Goal: Task Accomplishment & Management: Use online tool/utility

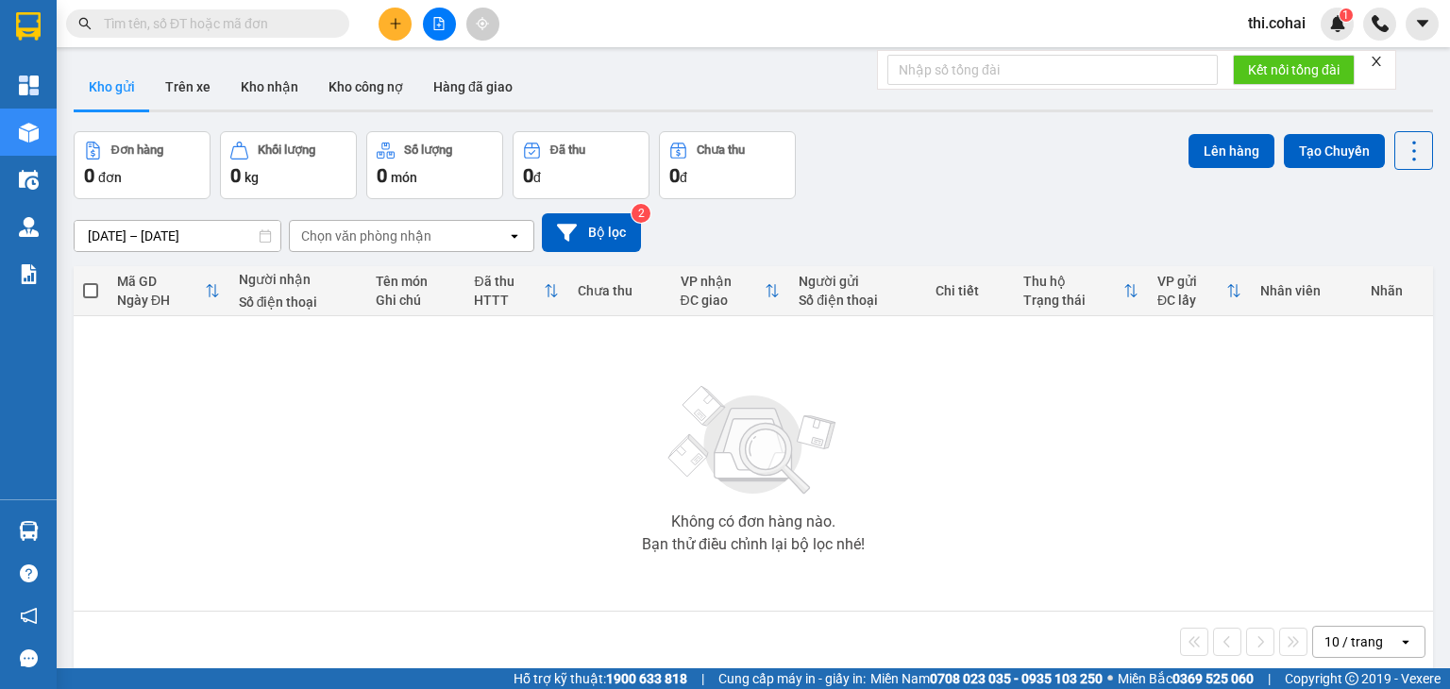
click at [1379, 58] on icon "close" at bounding box center [1376, 61] width 13 height 13
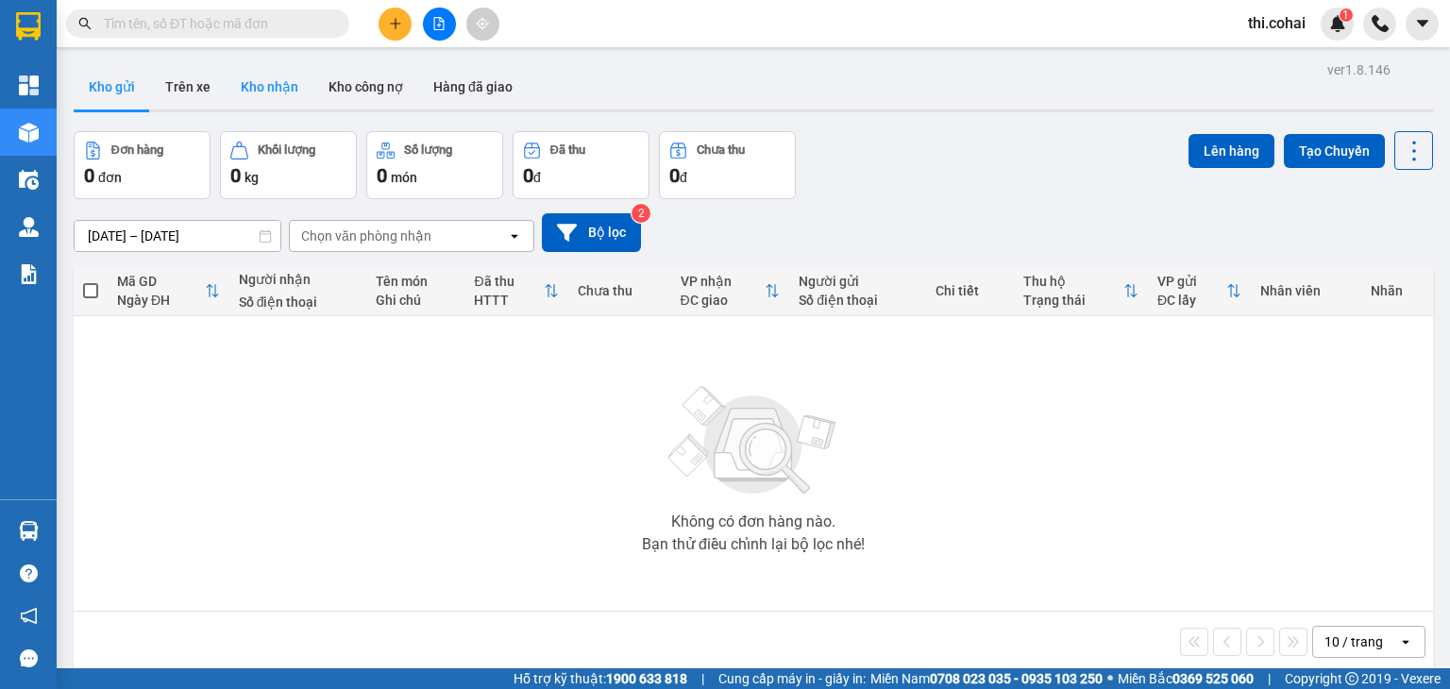
click at [273, 76] on button "Kho nhận" at bounding box center [270, 86] width 88 height 45
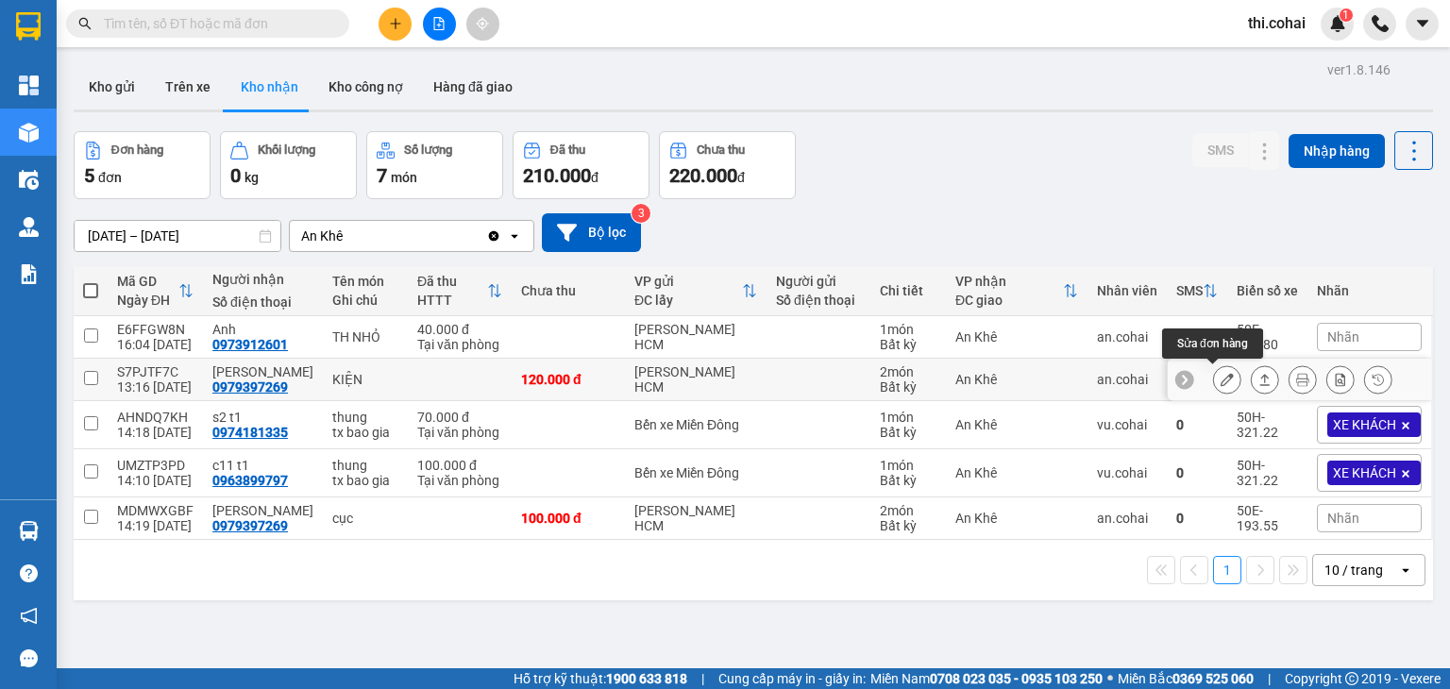
click at [1221, 374] on icon at bounding box center [1227, 379] width 13 height 13
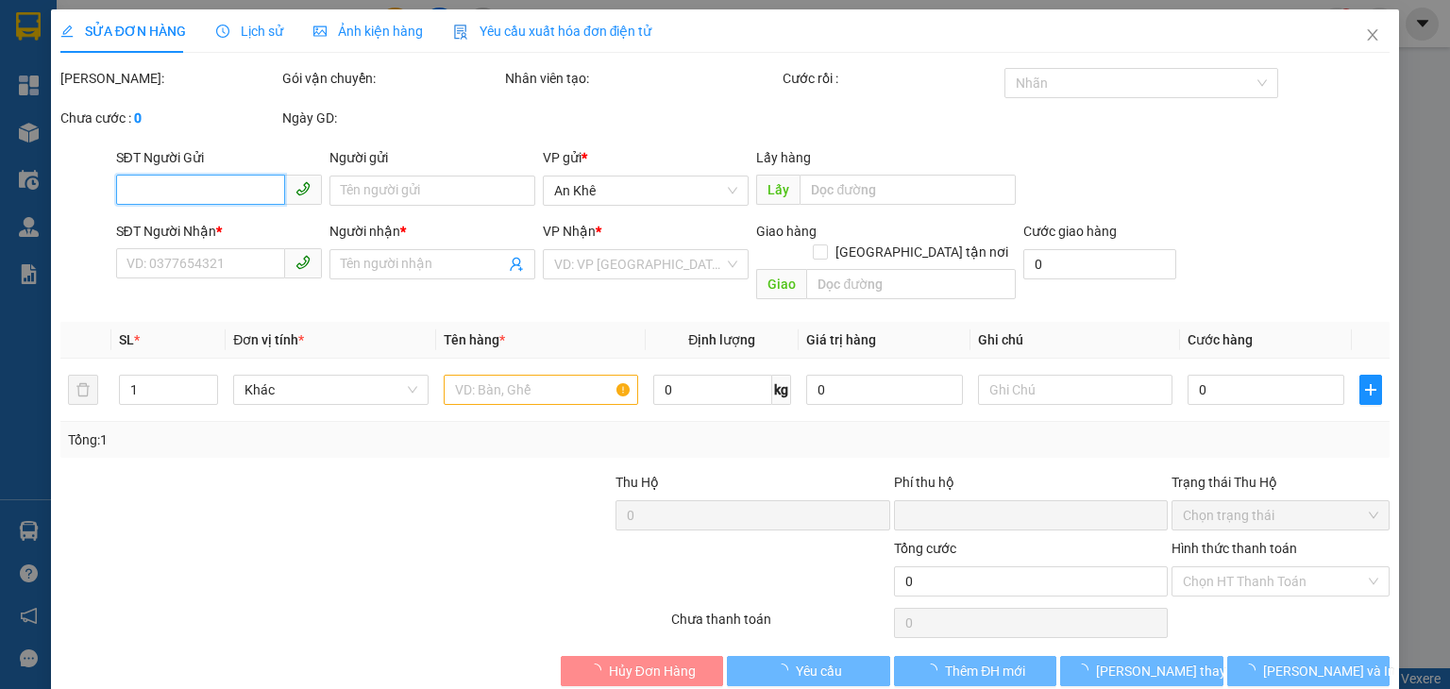
type input "0979397269"
type input "đm vinh"
type input "0"
type input "120.000"
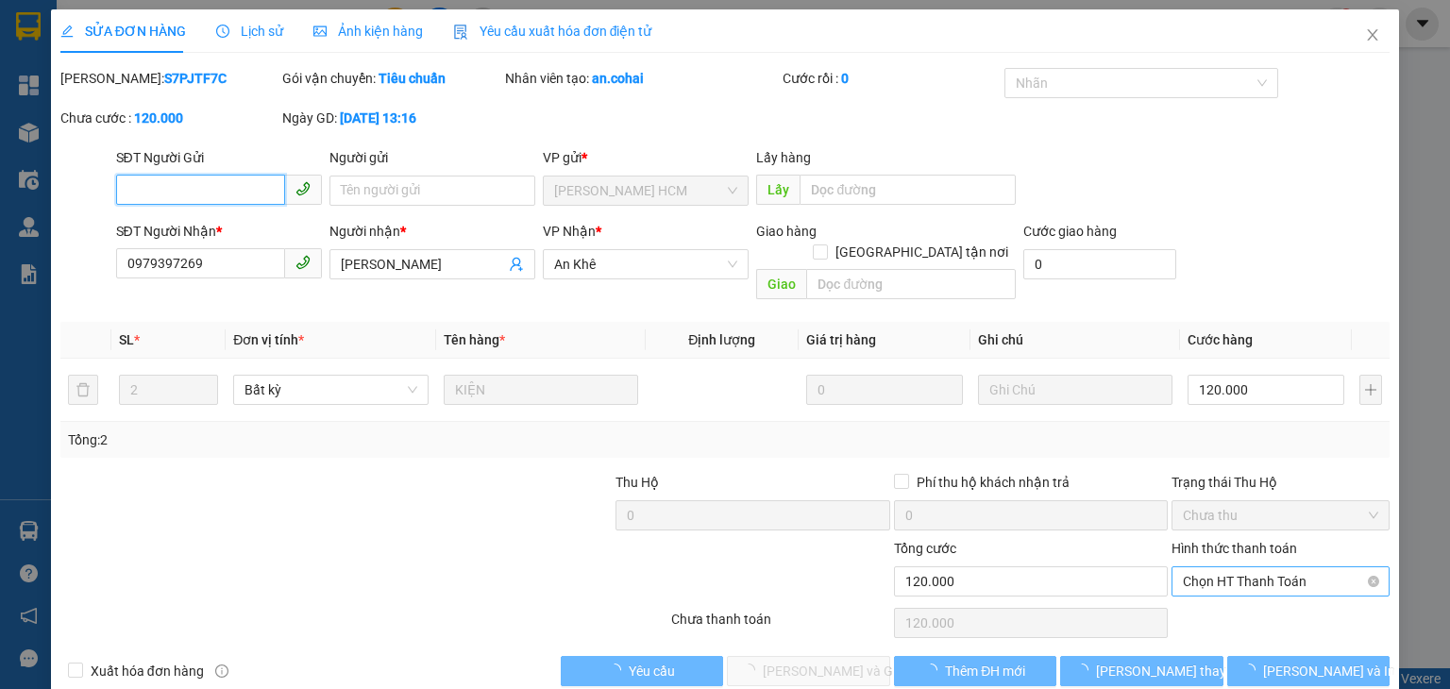
drag, startPoint x: 1213, startPoint y: 557, endPoint x: 1209, endPoint y: 578, distance: 21.1
click at [1213, 567] on span "Chọn HT Thanh Toán" at bounding box center [1280, 581] width 195 height 28
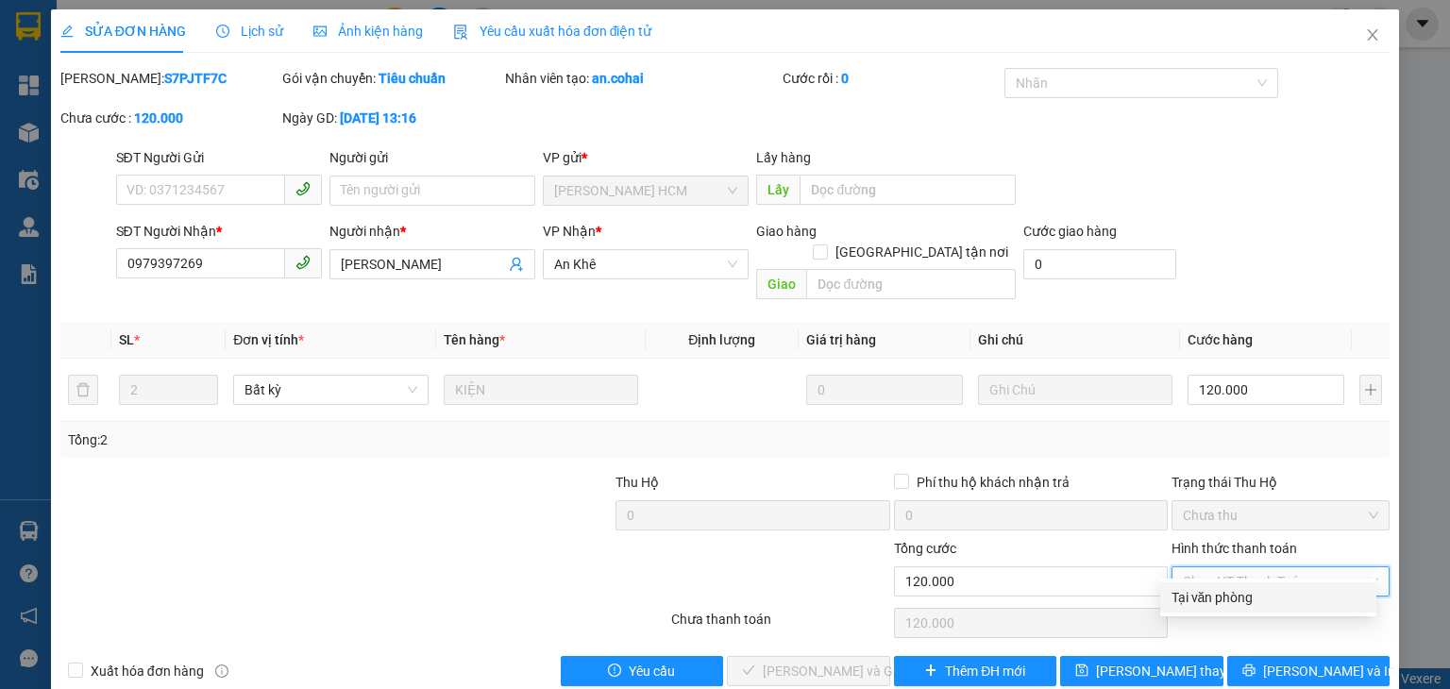
click at [1207, 597] on div "Tại văn phòng" at bounding box center [1269, 597] width 194 height 21
type input "0"
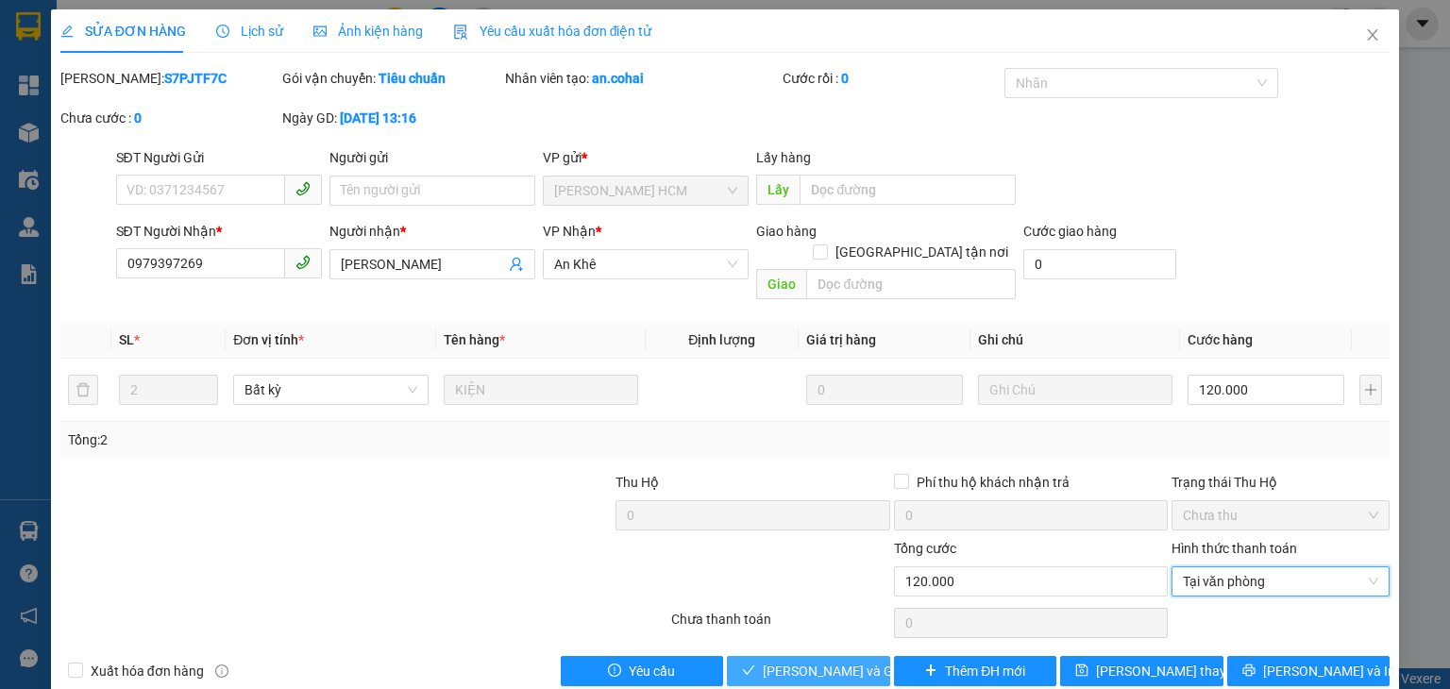
click at [830, 661] on span "Lưu và Giao hàng" at bounding box center [853, 671] width 181 height 21
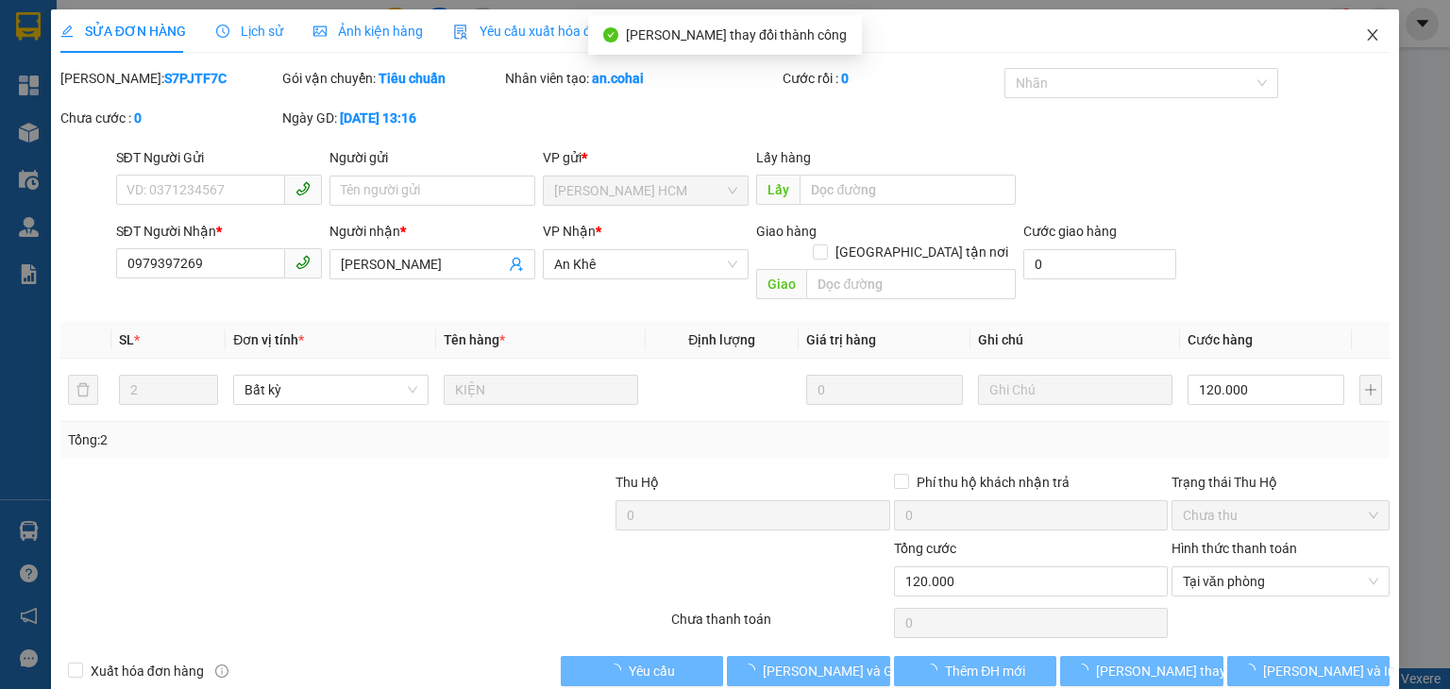
click at [1365, 39] on icon "close" at bounding box center [1372, 34] width 15 height 15
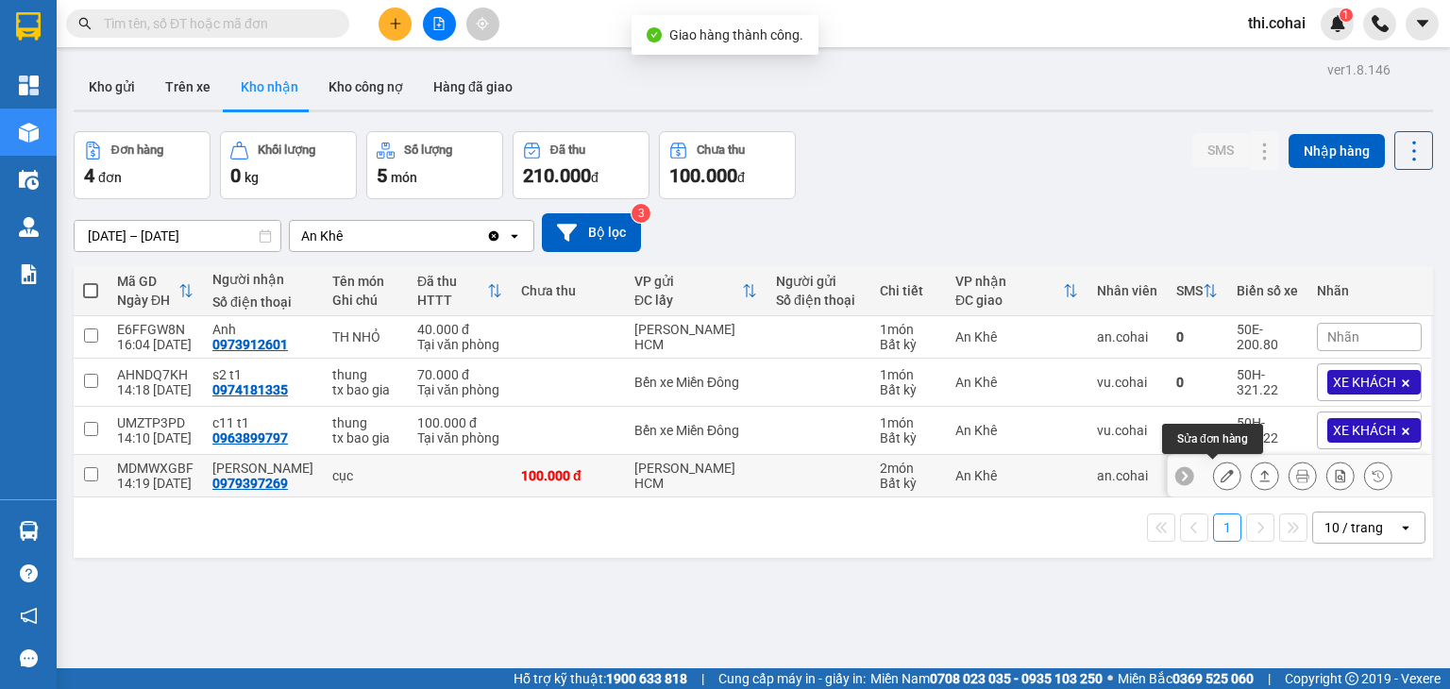
click at [1221, 473] on icon at bounding box center [1227, 475] width 13 height 13
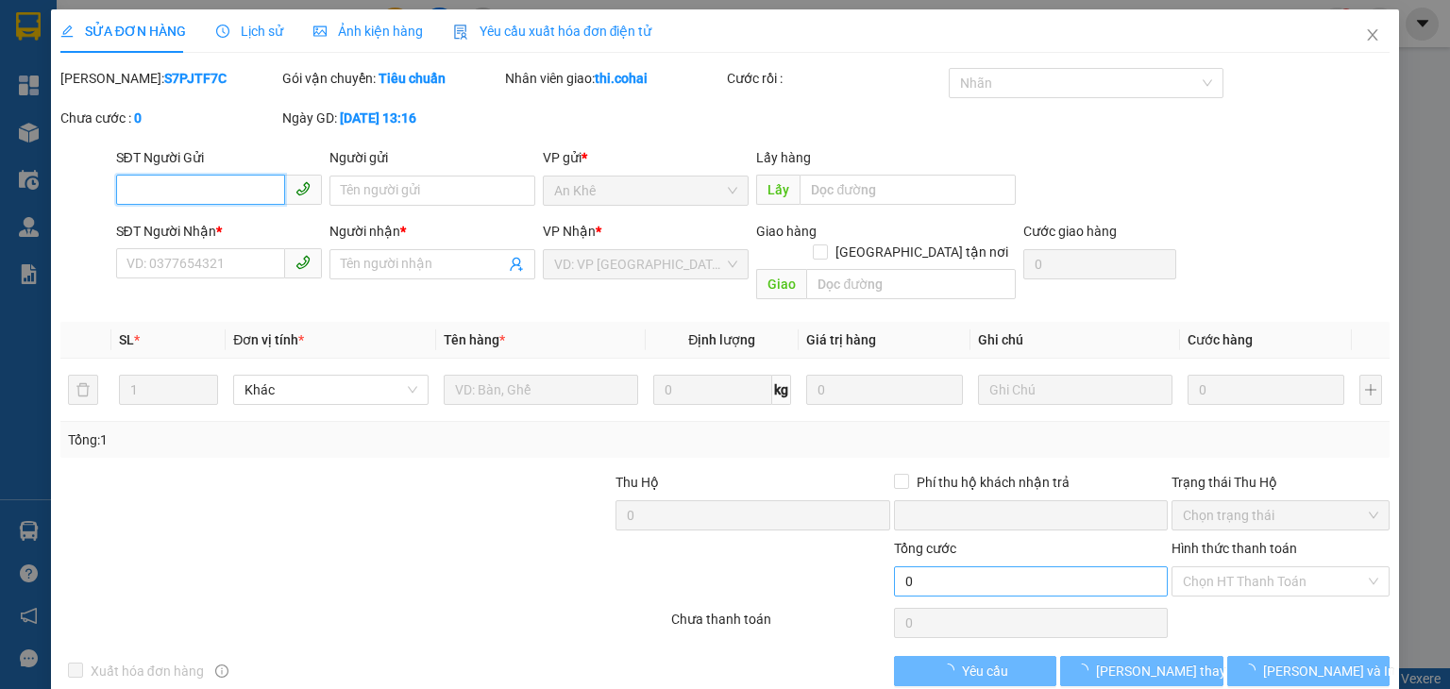
type input "0979397269"
type input "đm vinh"
type input "0"
type input "100.000"
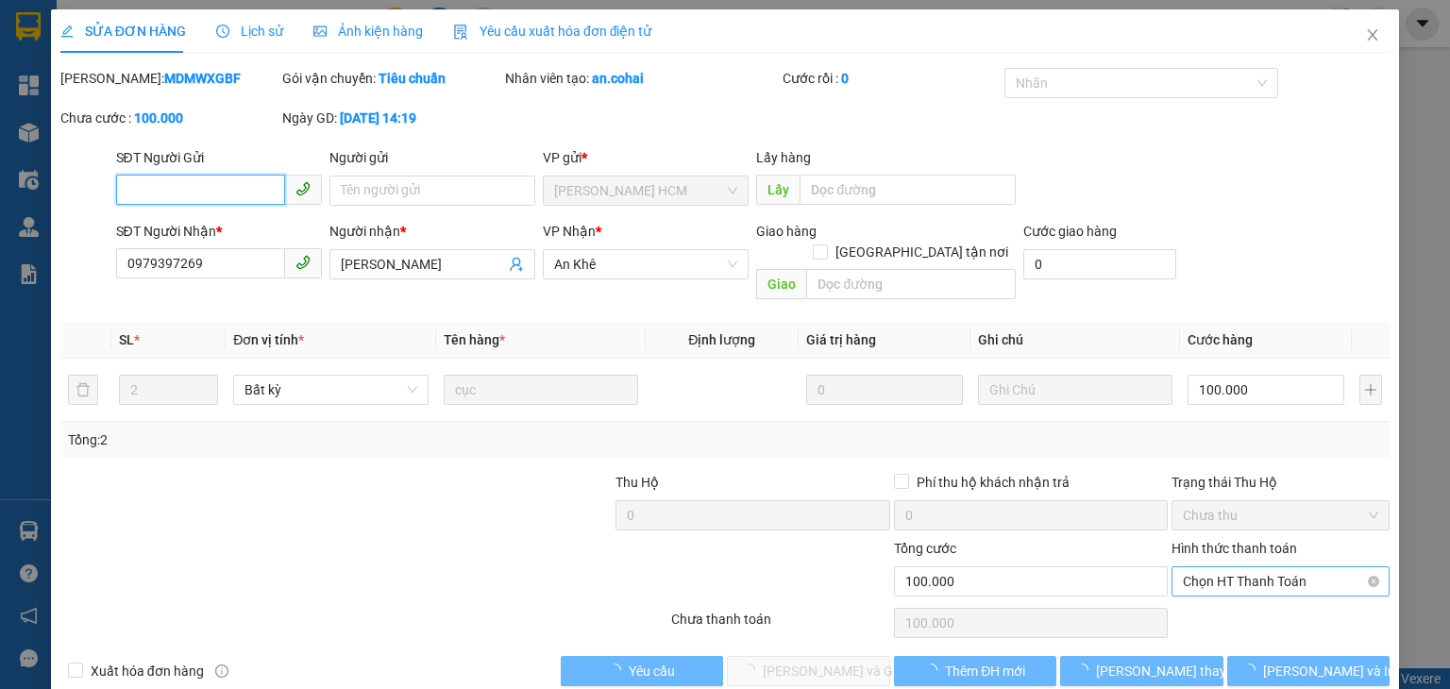
click at [1193, 567] on span "Chọn HT Thanh Toán" at bounding box center [1280, 581] width 195 height 28
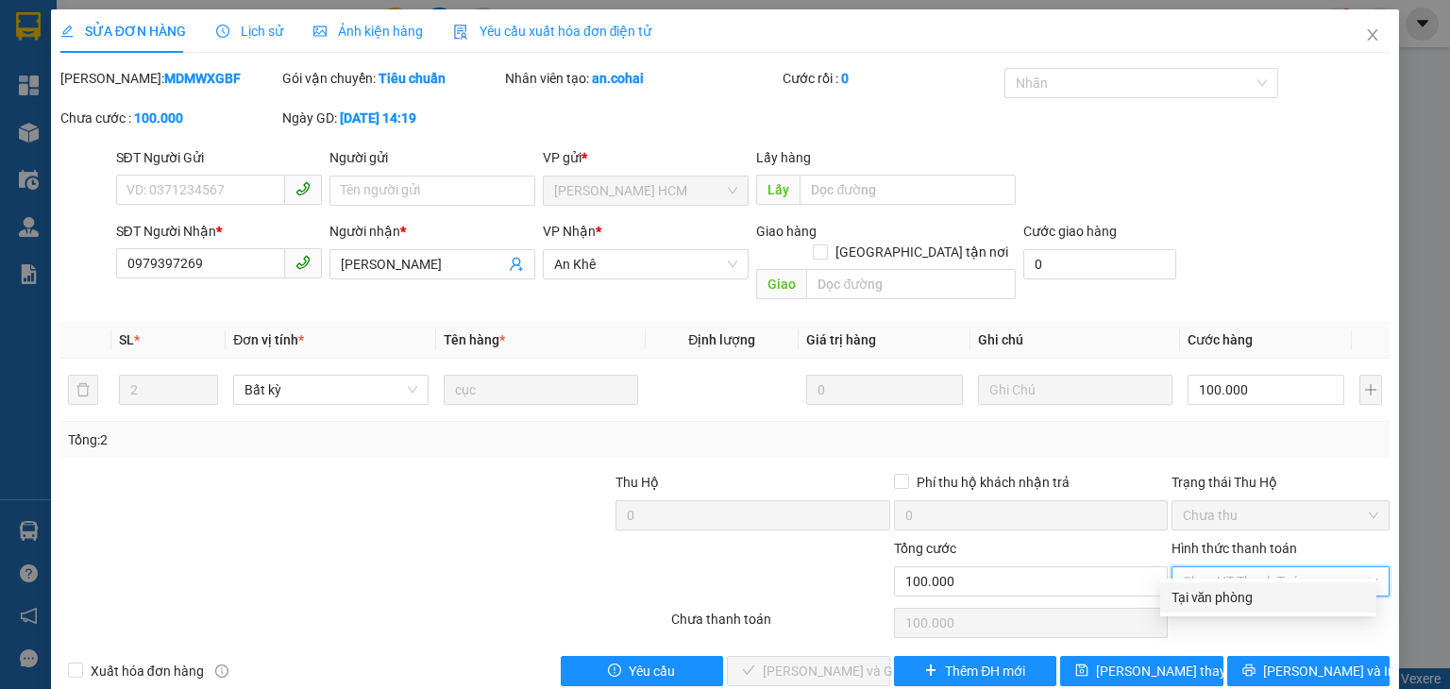
click at [1195, 593] on div "Tại văn phòng" at bounding box center [1269, 597] width 194 height 21
type input "0"
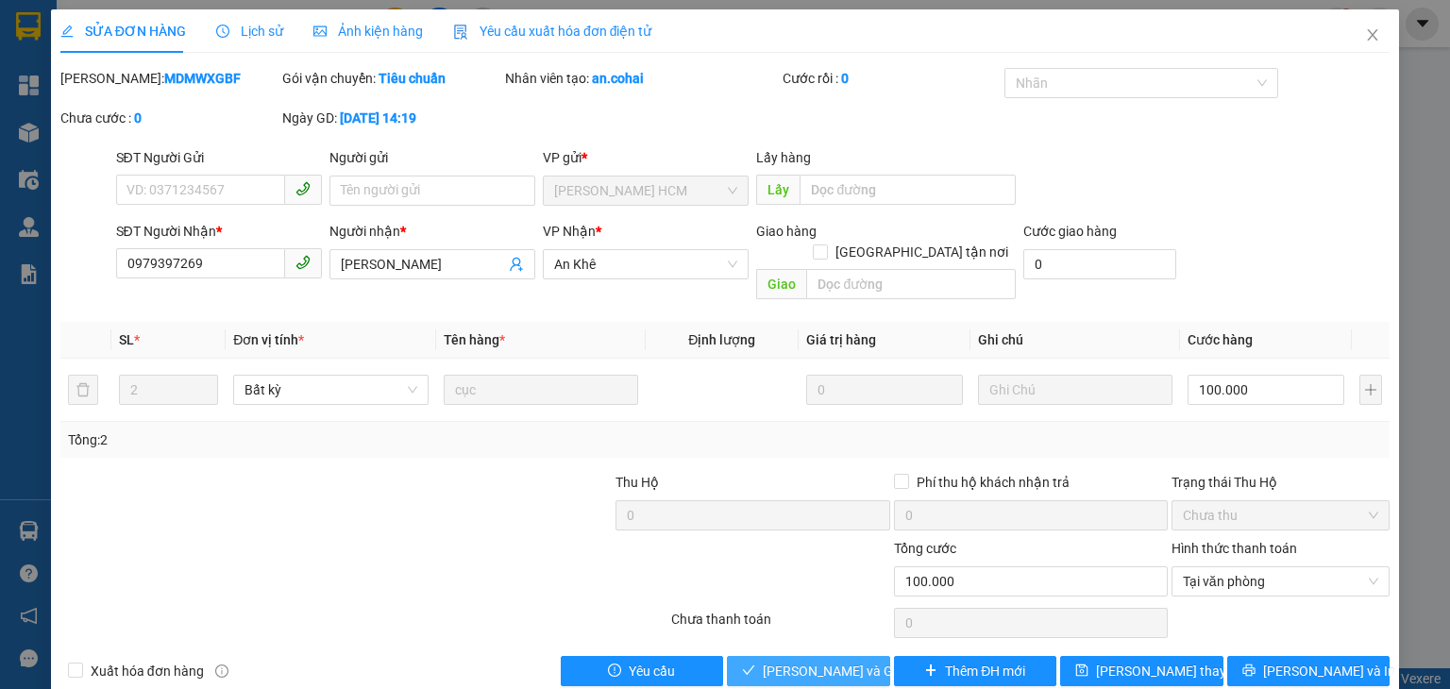
click at [797, 661] on span "Lưu và Giao hàng" at bounding box center [853, 671] width 181 height 21
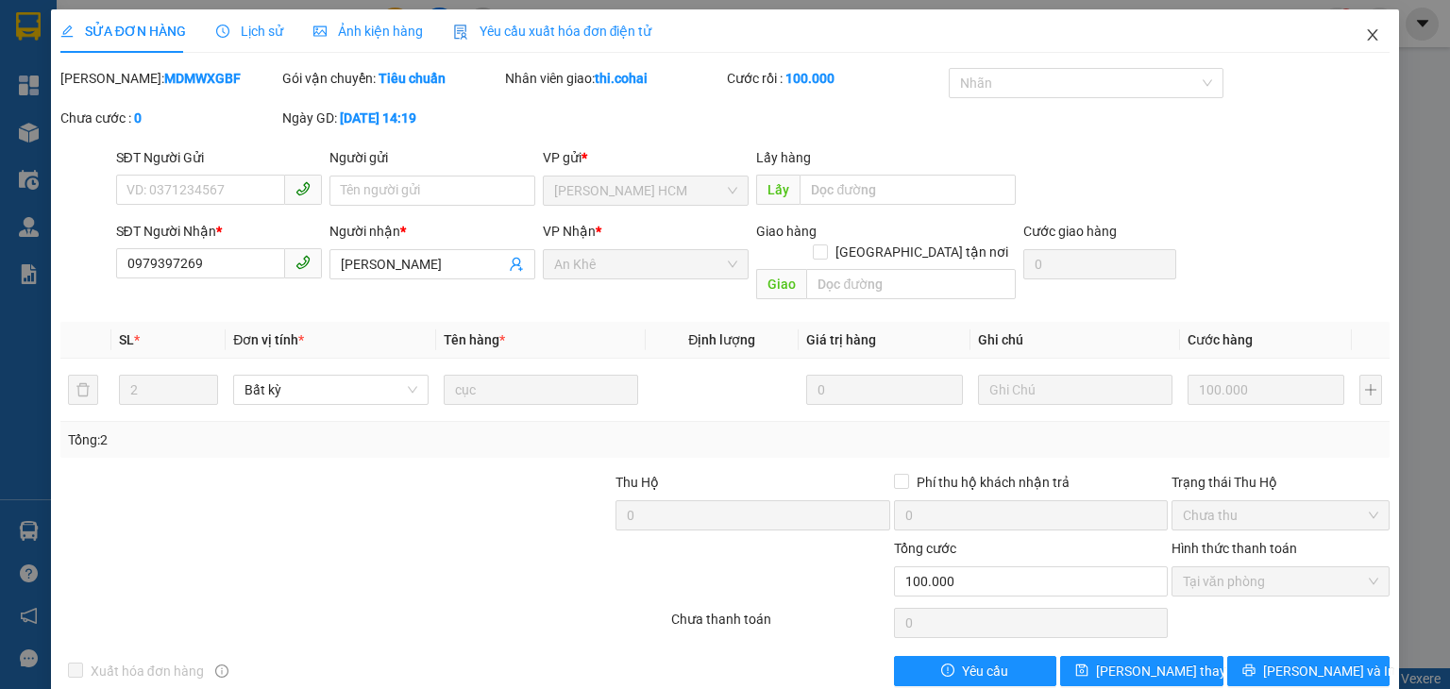
click at [1365, 28] on icon "close" at bounding box center [1372, 34] width 15 height 15
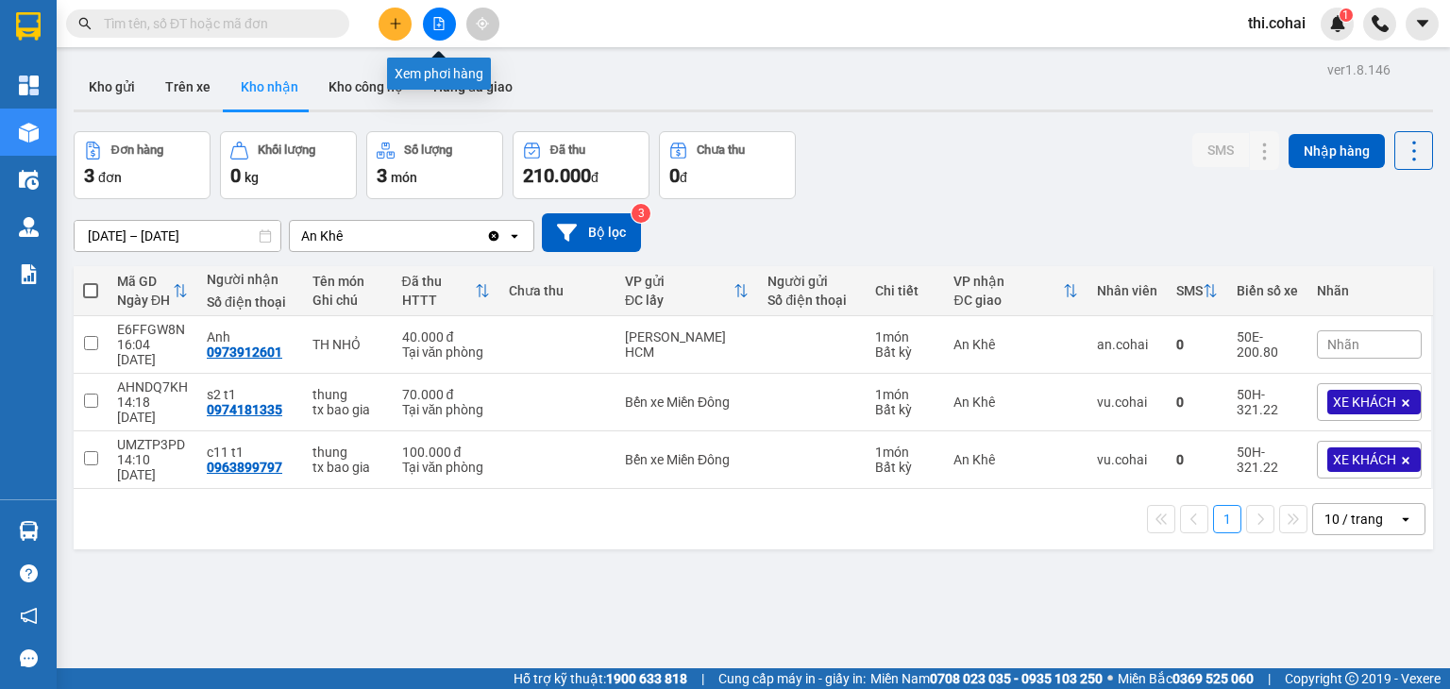
click at [437, 17] on icon "file-add" at bounding box center [438, 23] width 13 height 13
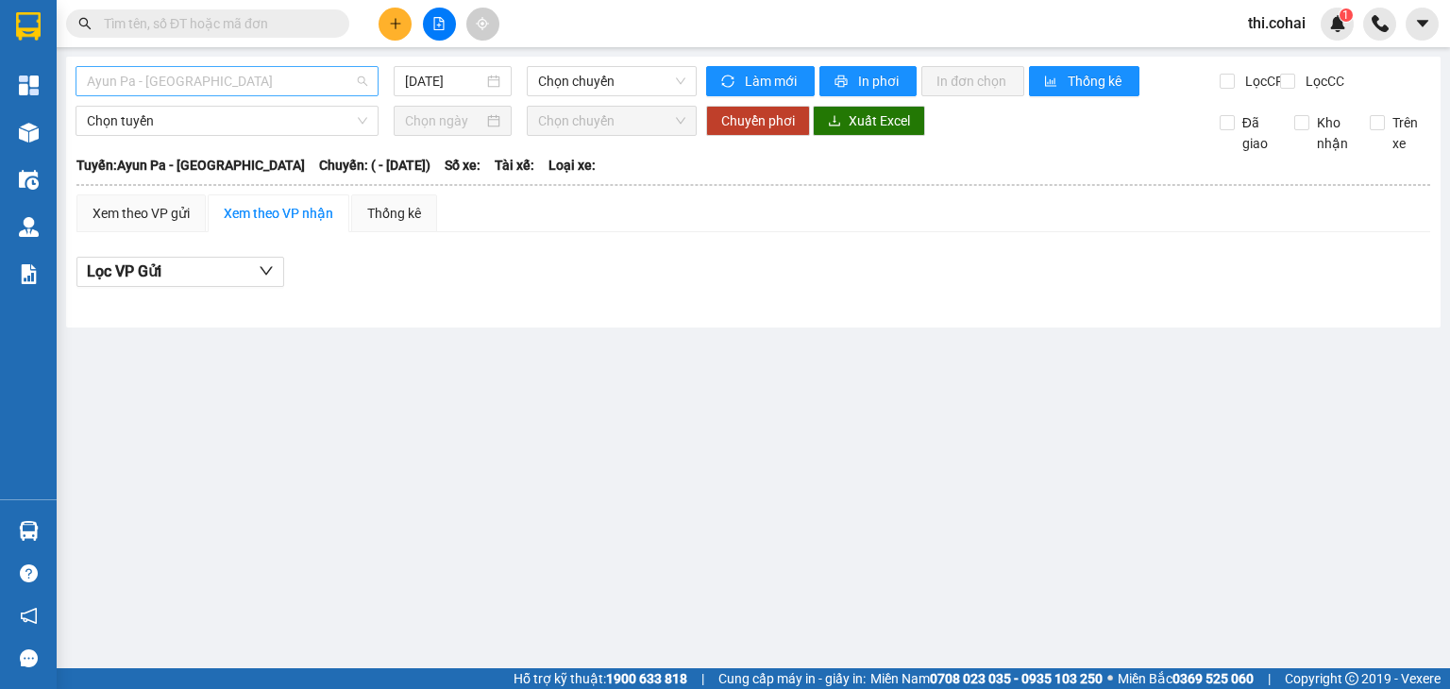
click at [306, 80] on span "Ayun Pa - Sài Gòn" at bounding box center [227, 81] width 280 height 28
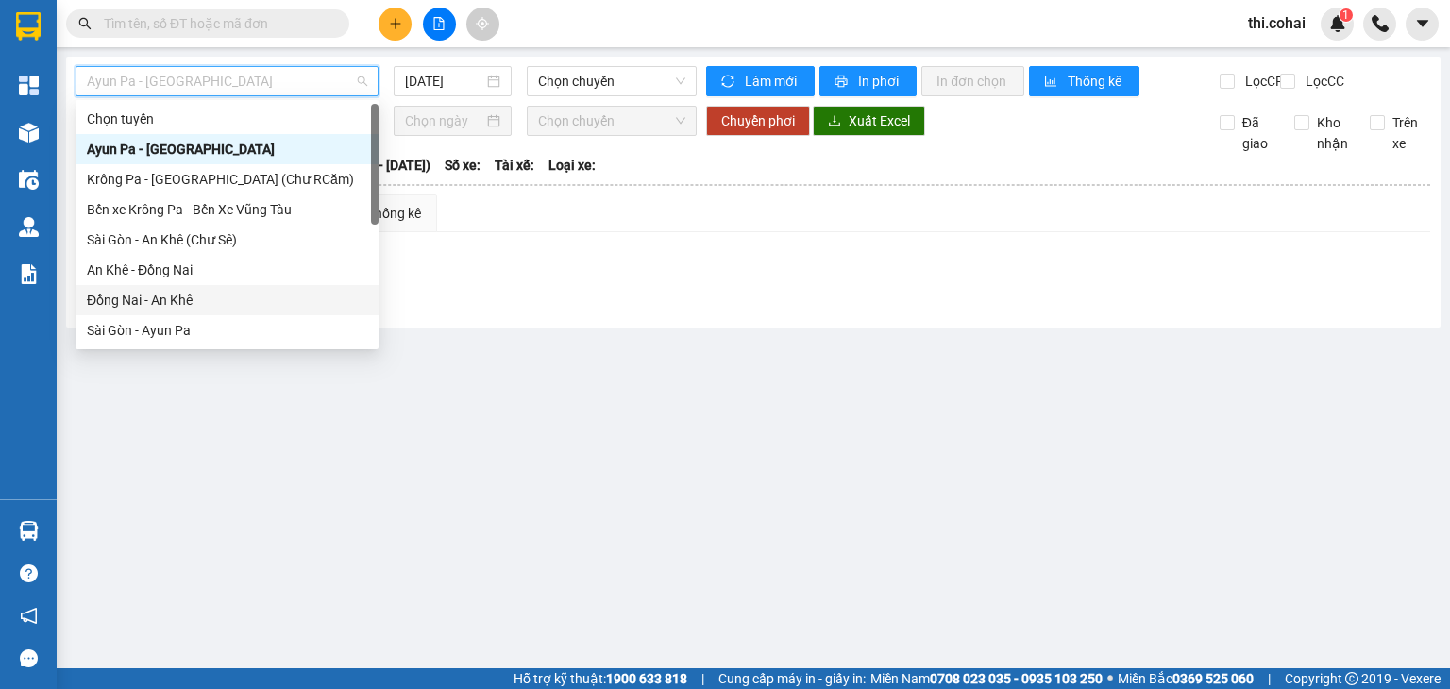
click at [149, 300] on div "Đồng Nai - An Khê" at bounding box center [227, 300] width 280 height 21
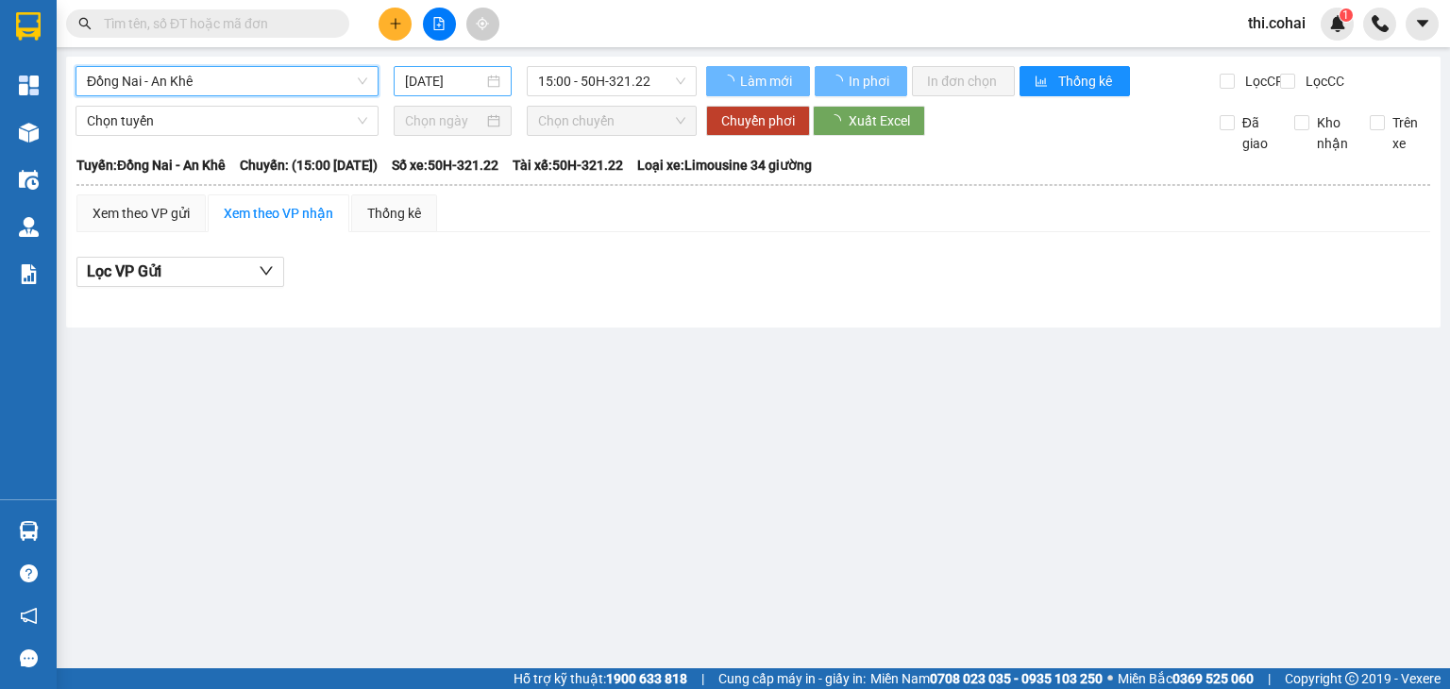
click at [476, 76] on input "13/10/2025" at bounding box center [443, 81] width 77 height 21
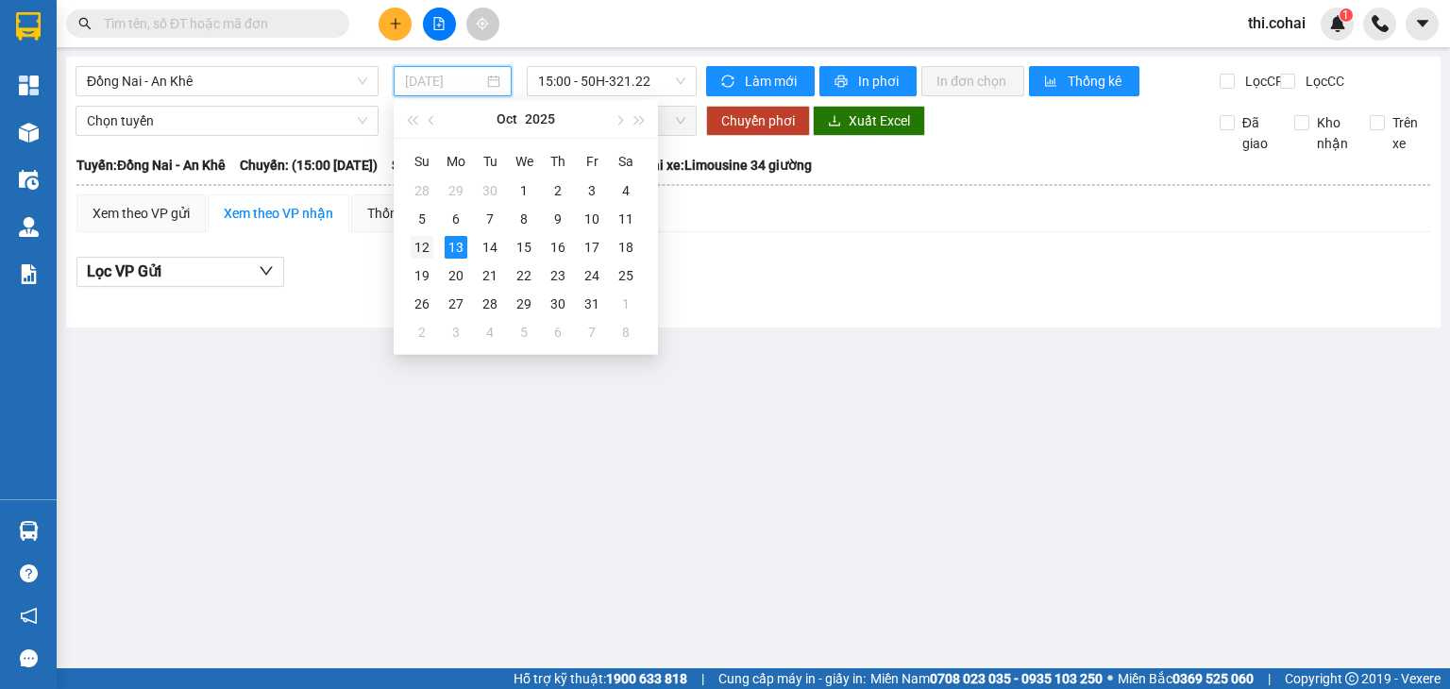
click at [418, 243] on div "12" at bounding box center [422, 247] width 23 height 23
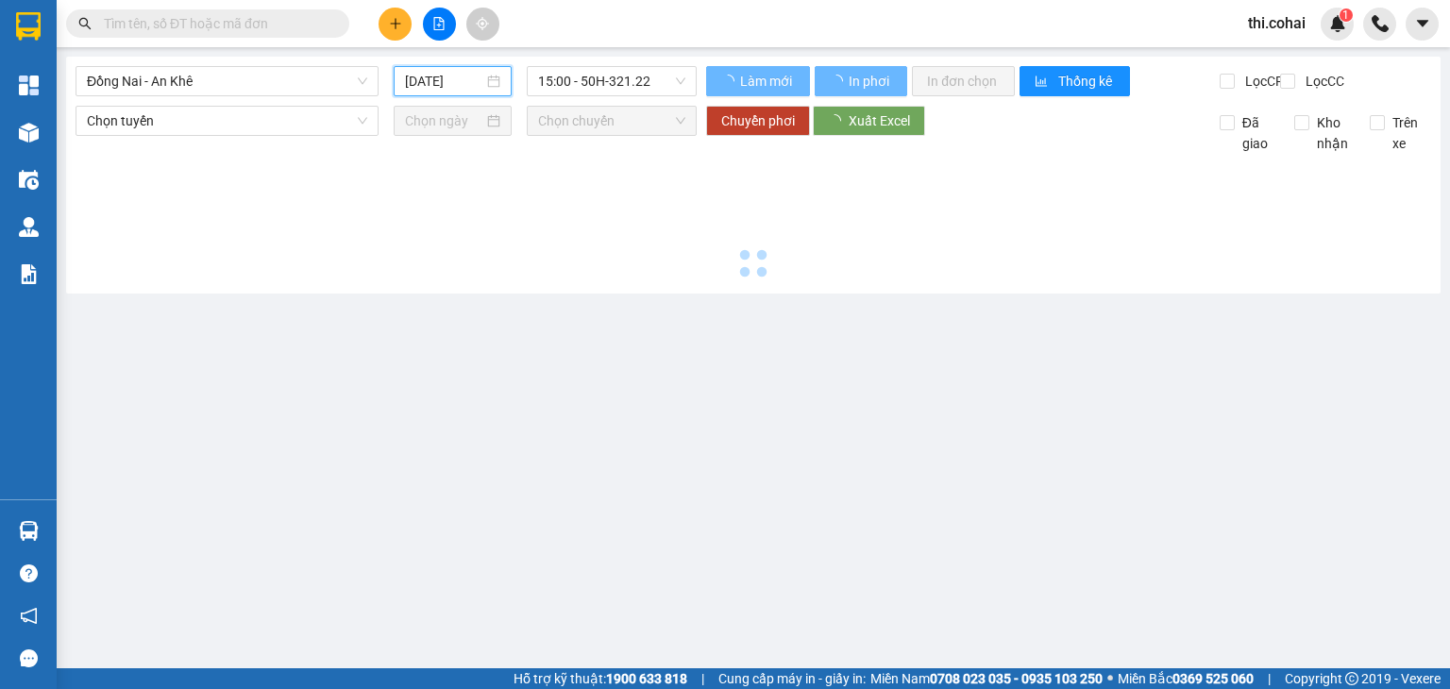
type input "12/10/2025"
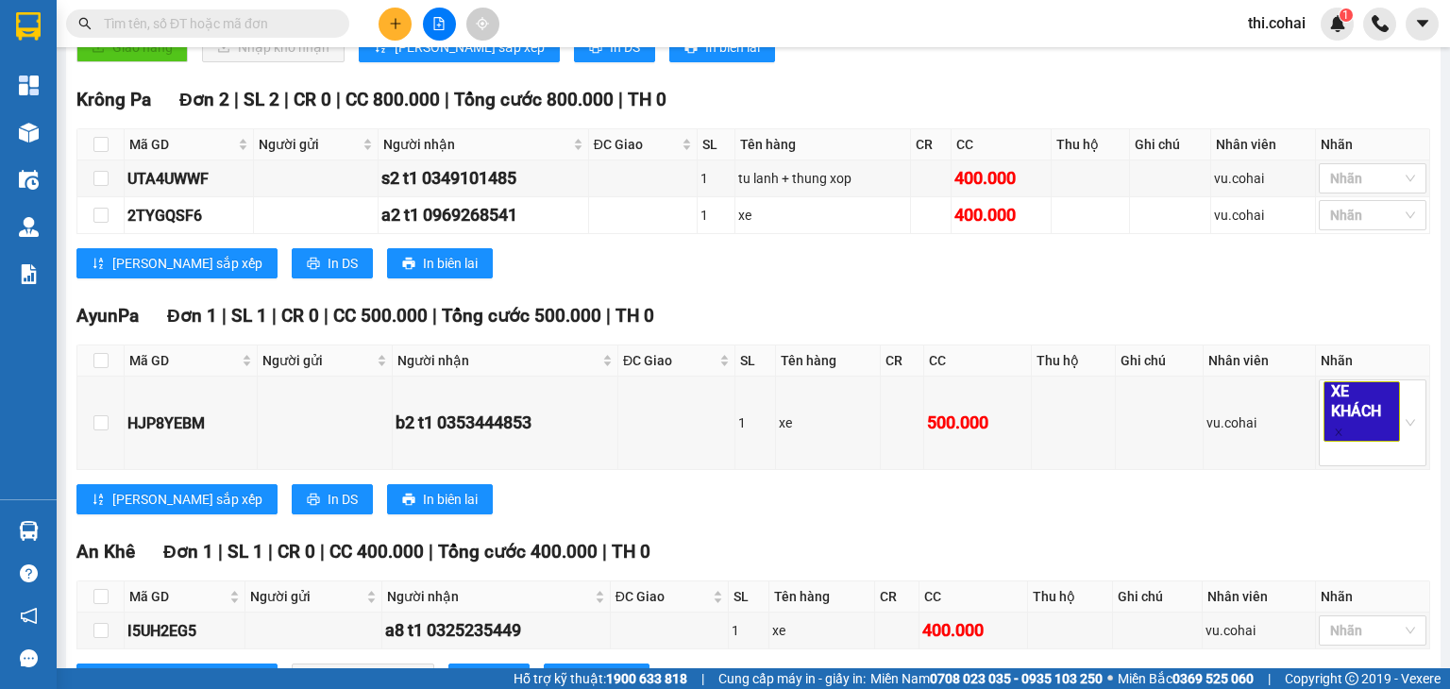
scroll to position [555, 0]
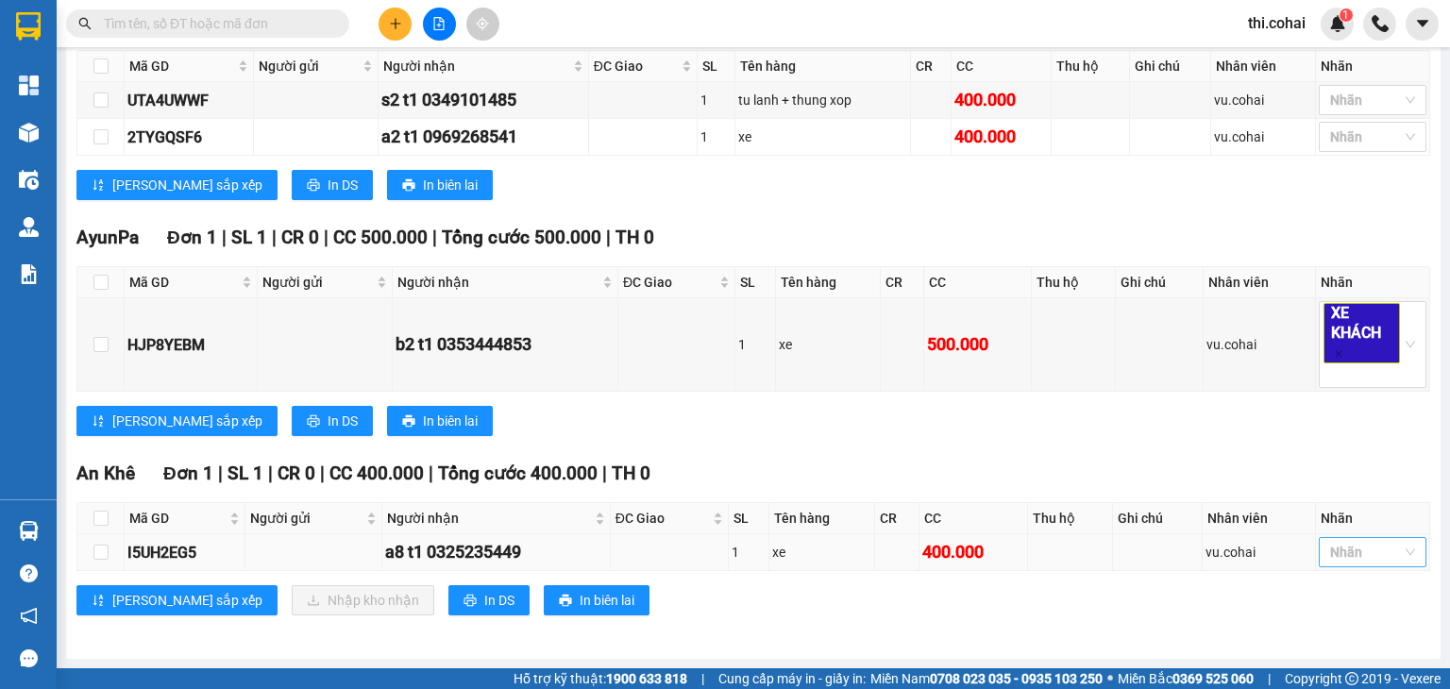
click at [1360, 556] on div at bounding box center [1363, 552] width 79 height 23
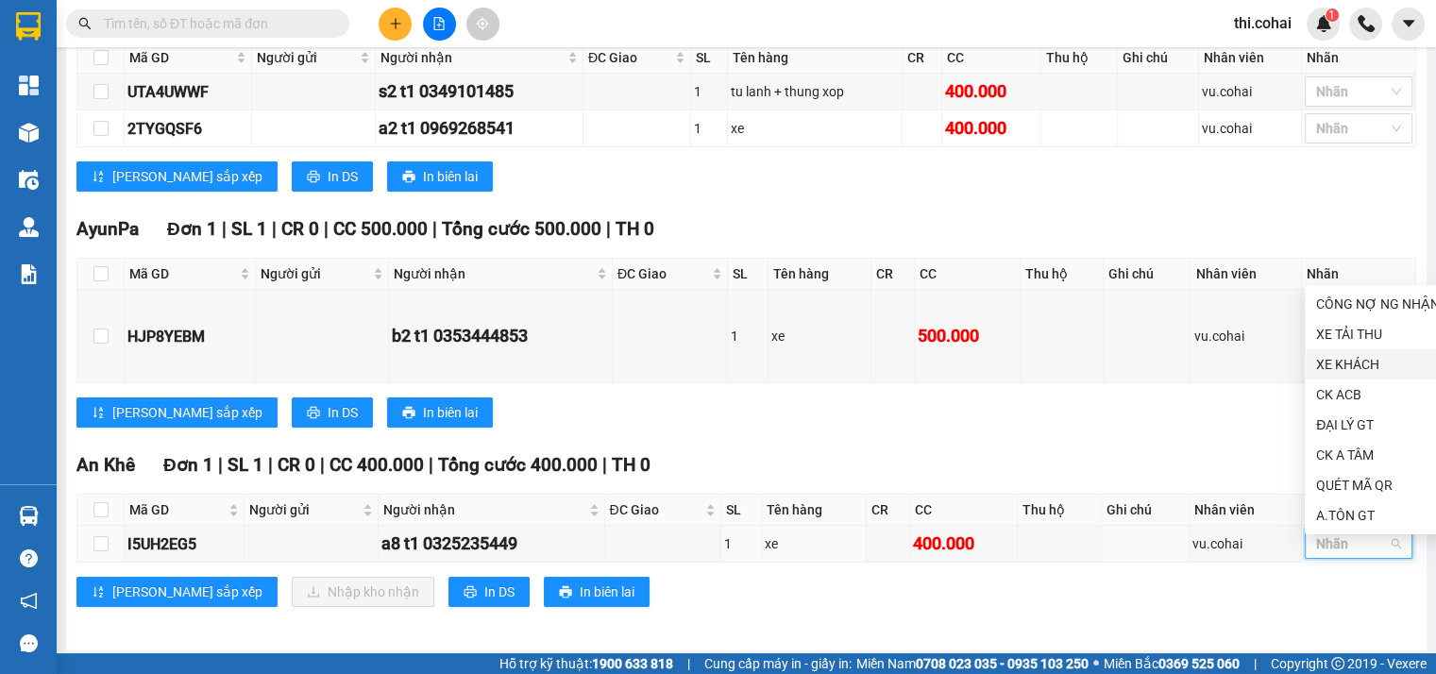
click at [1363, 367] on div "XE KHÁCH" at bounding box center [1378, 364] width 124 height 21
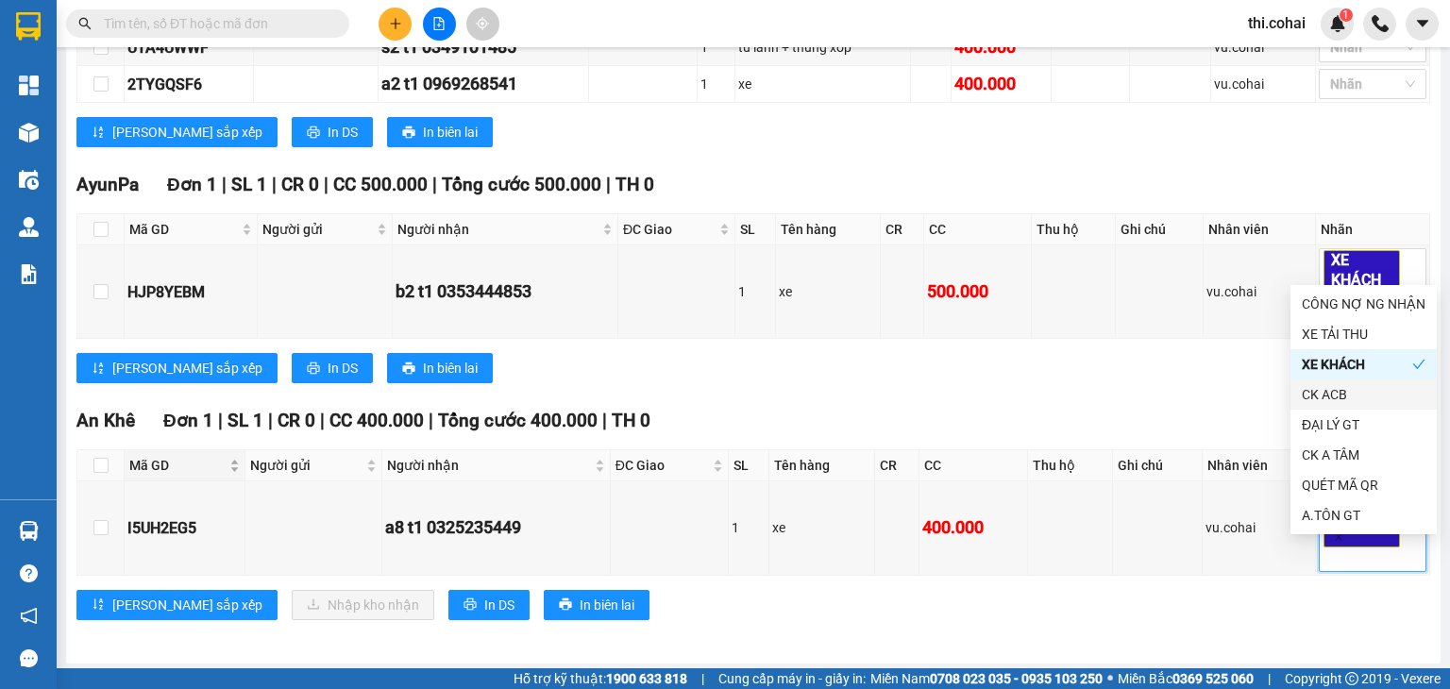
scroll to position [612, 0]
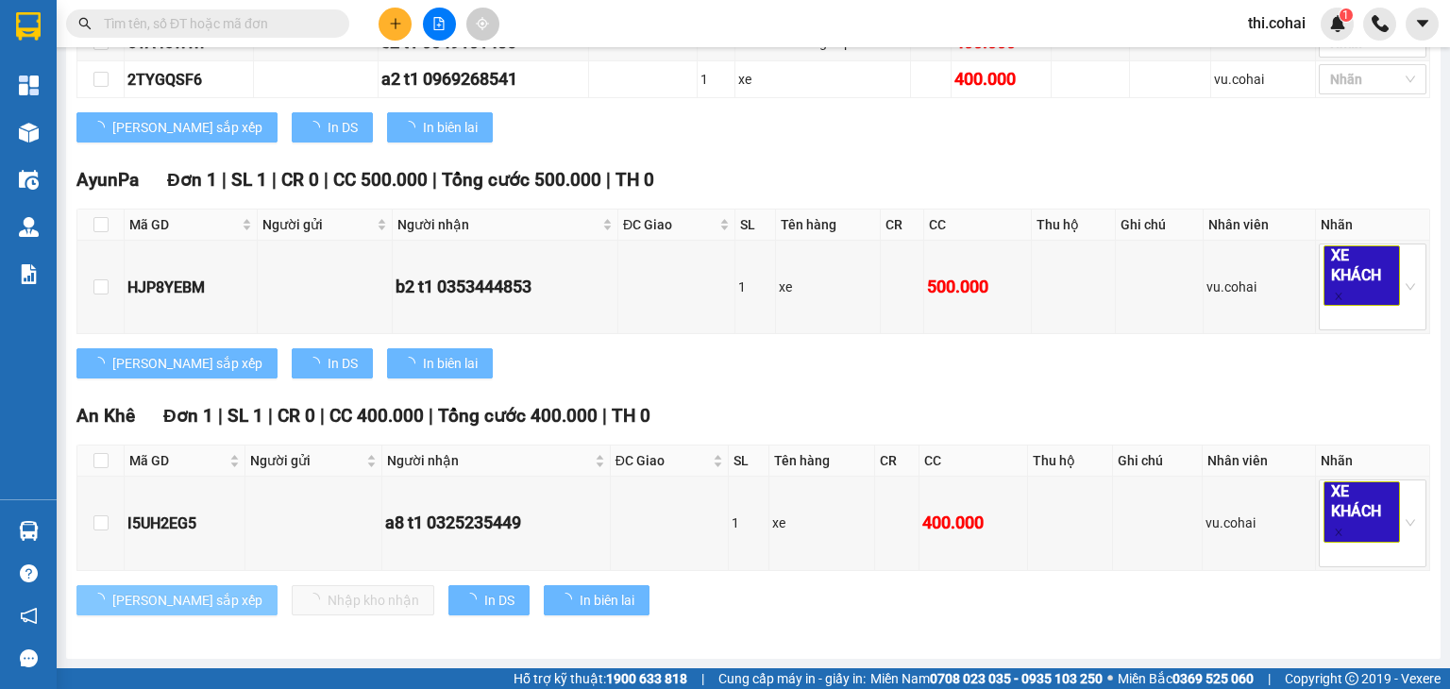
click at [119, 599] on span "Lưu sắp xếp" at bounding box center [187, 600] width 150 height 21
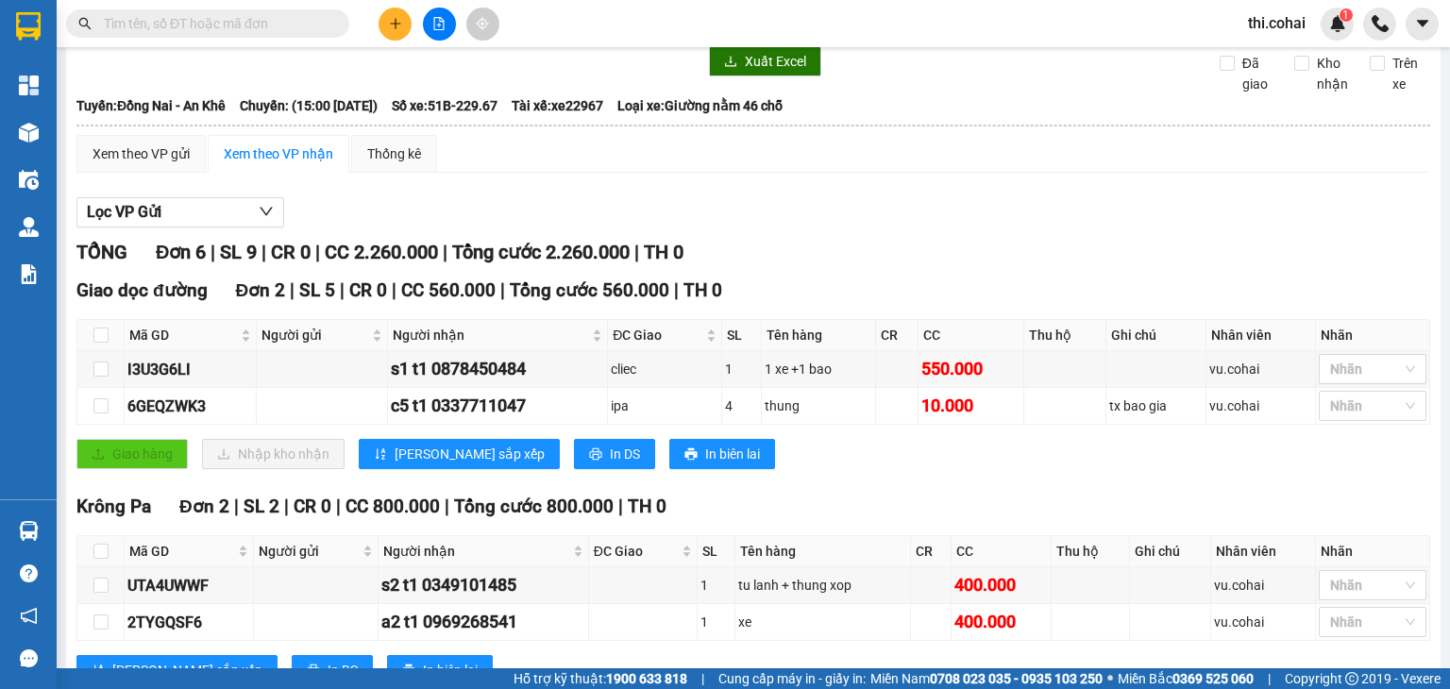
scroll to position [0, 0]
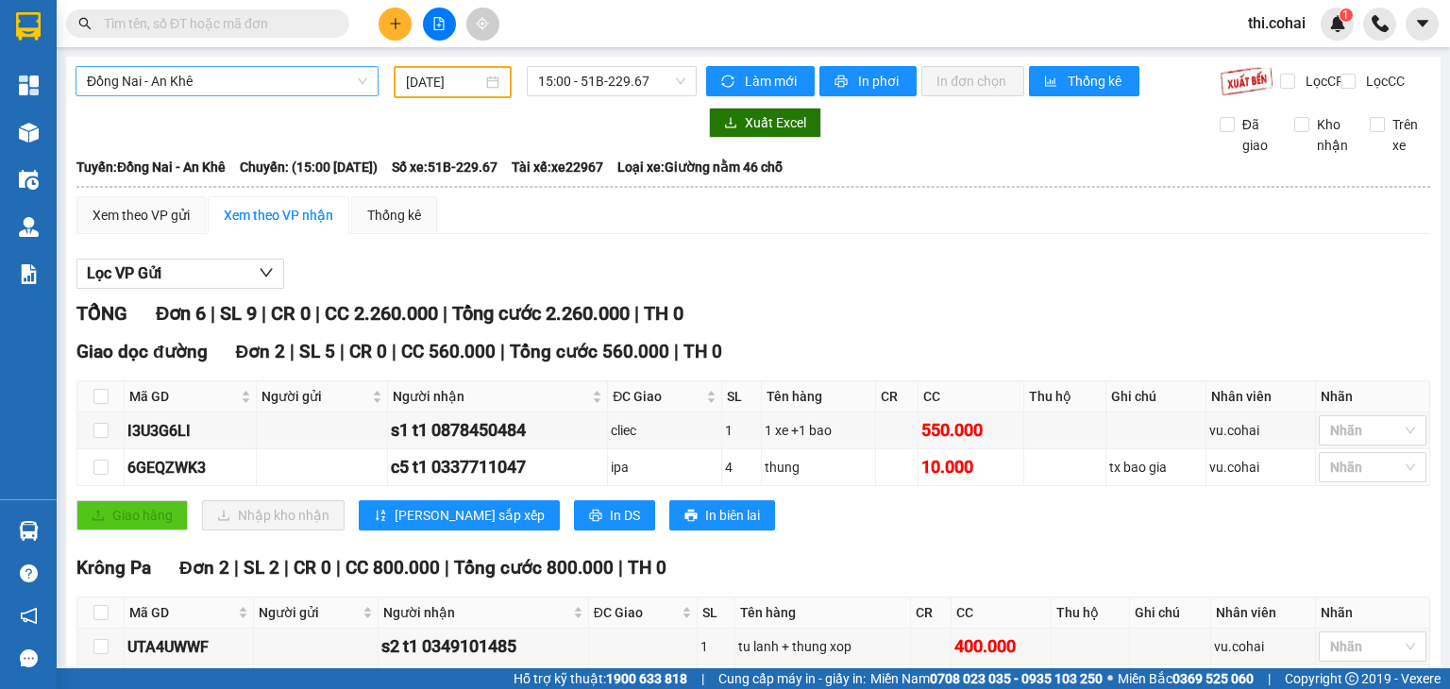
click at [277, 90] on span "Đồng Nai - An Khê" at bounding box center [227, 81] width 280 height 28
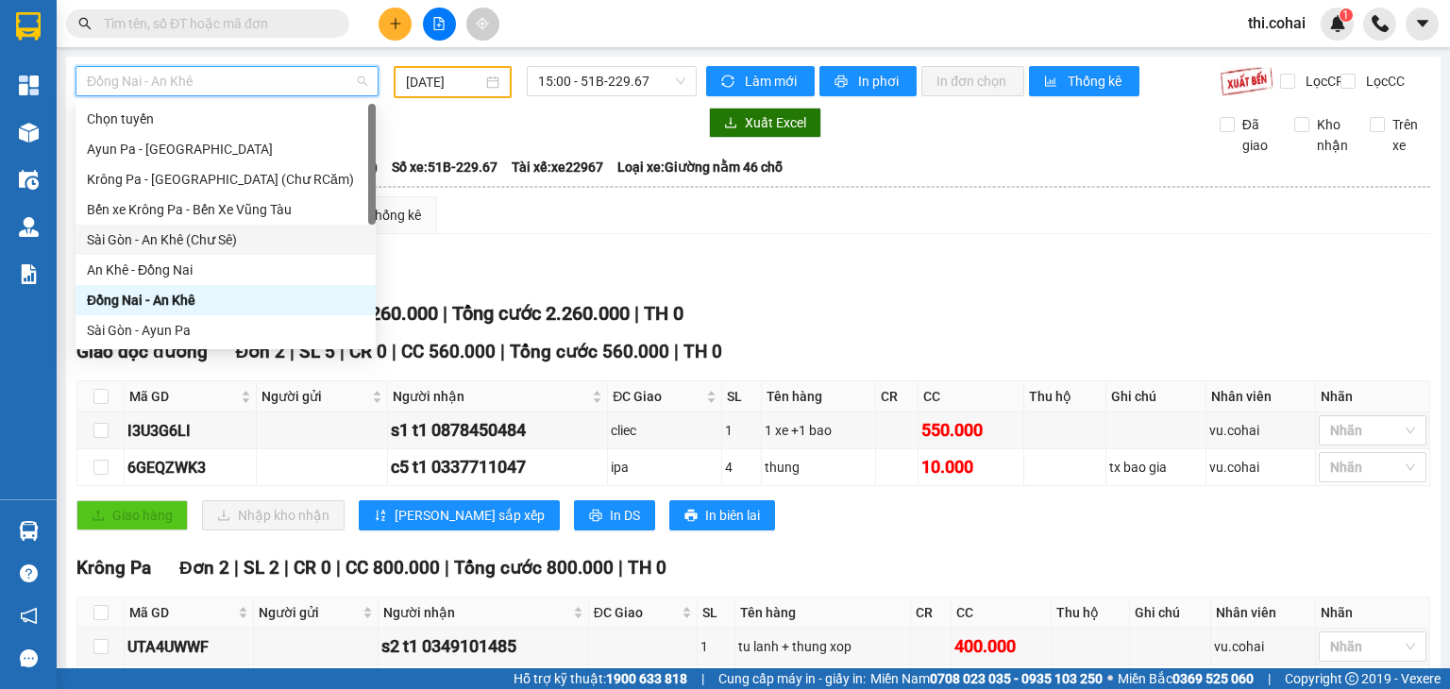
click at [196, 246] on div "Sài Gòn - An Khê (Chư Sê)" at bounding box center [226, 239] width 278 height 21
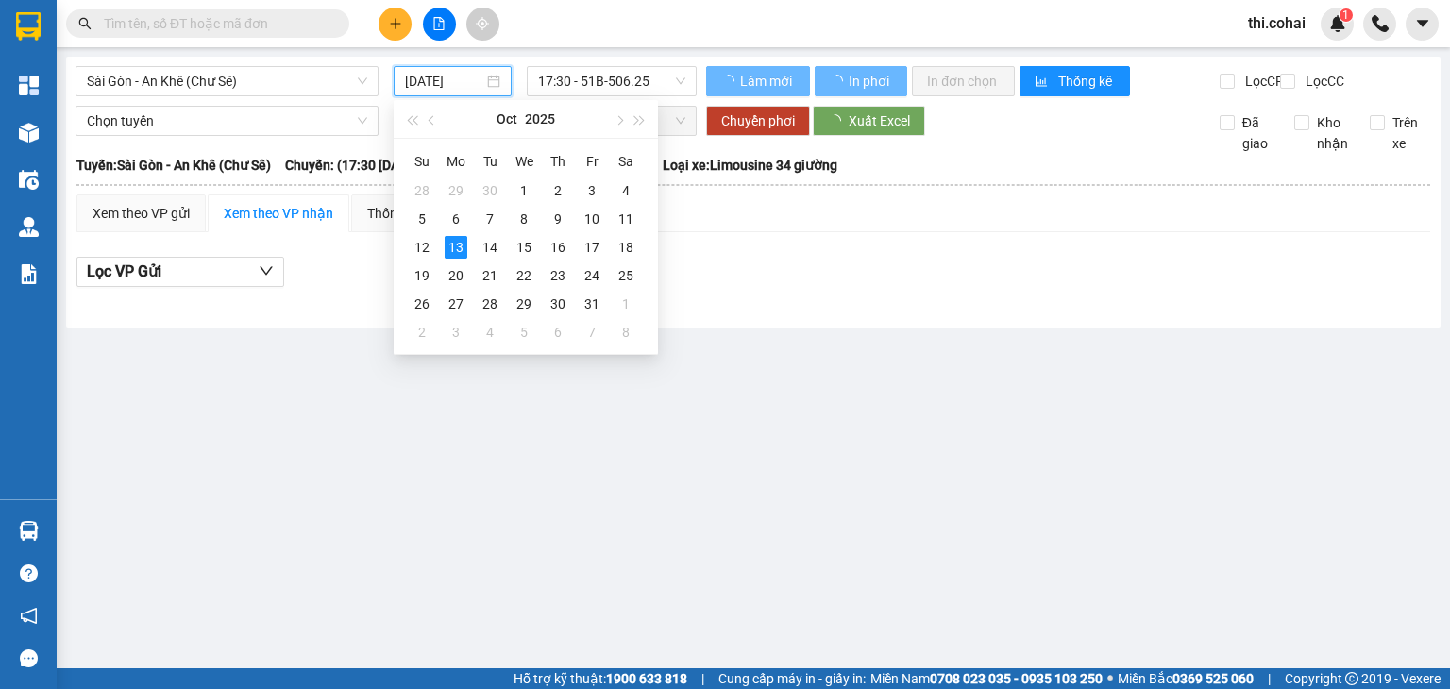
click at [473, 88] on input "13/10/2025" at bounding box center [443, 81] width 77 height 21
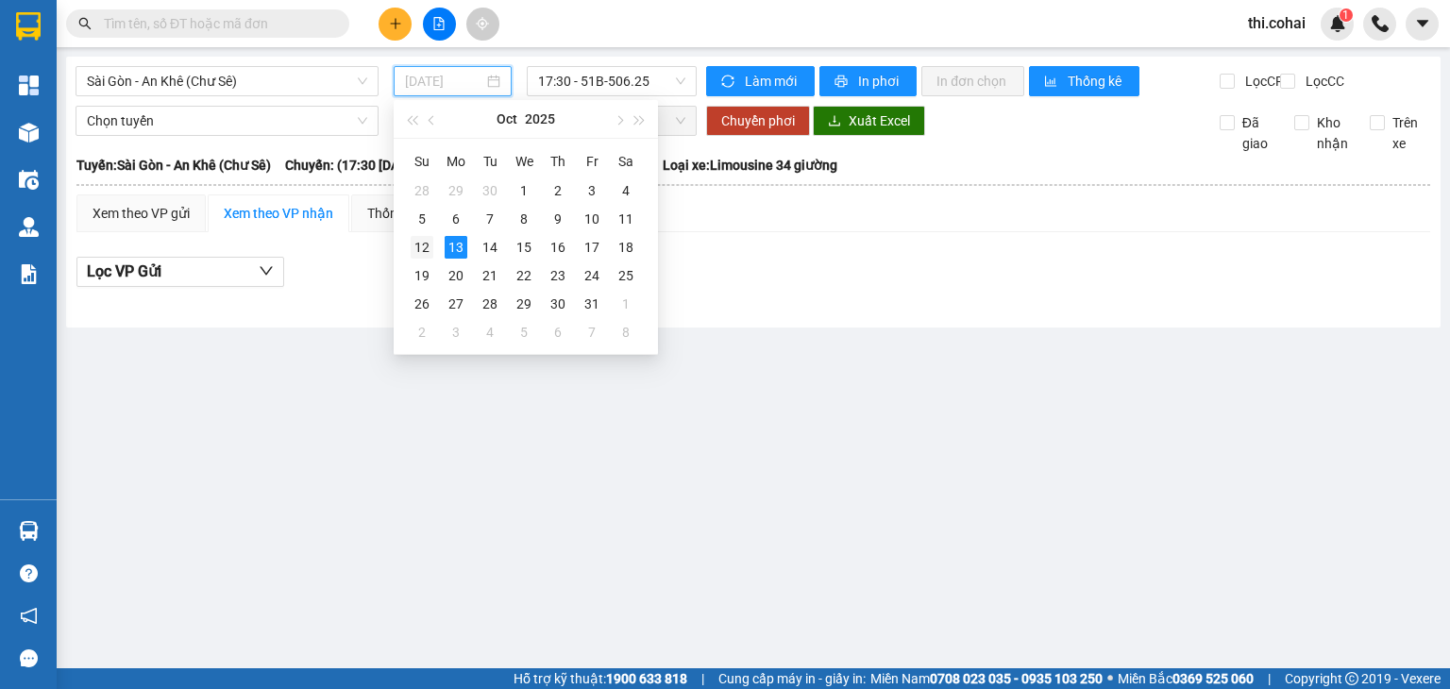
click at [423, 253] on div "12" at bounding box center [422, 247] width 23 height 23
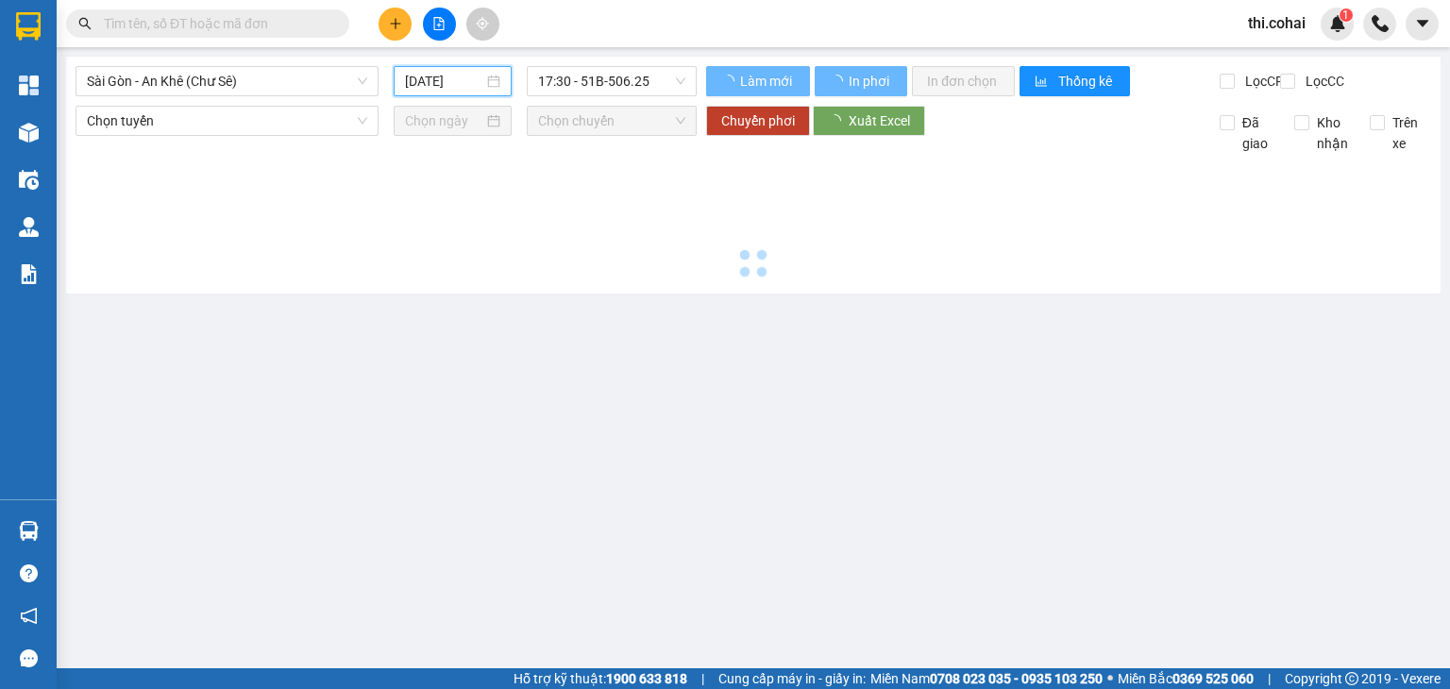
type input "12/10/2025"
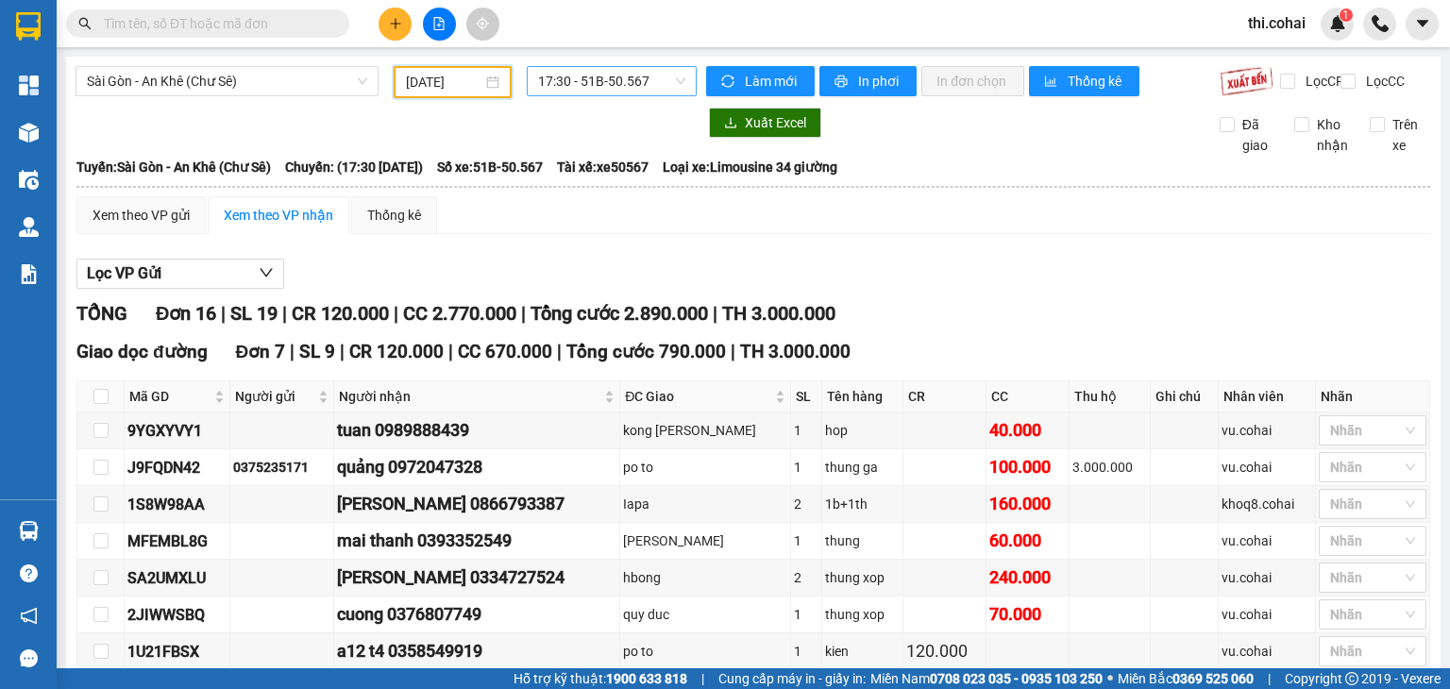
click at [632, 81] on span "17:30 - 51B-50.567" at bounding box center [612, 81] width 148 height 28
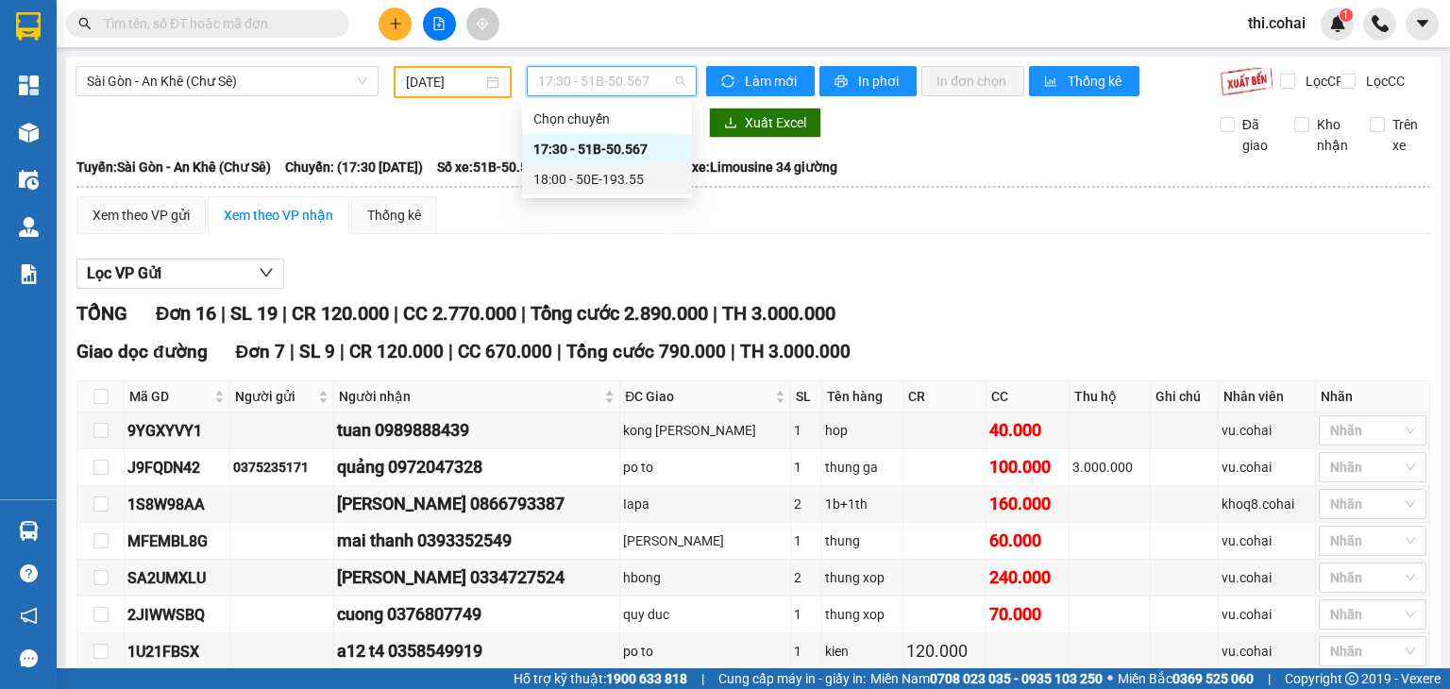
click at [624, 178] on div "18:00 - 50E-193.55" at bounding box center [606, 179] width 147 height 21
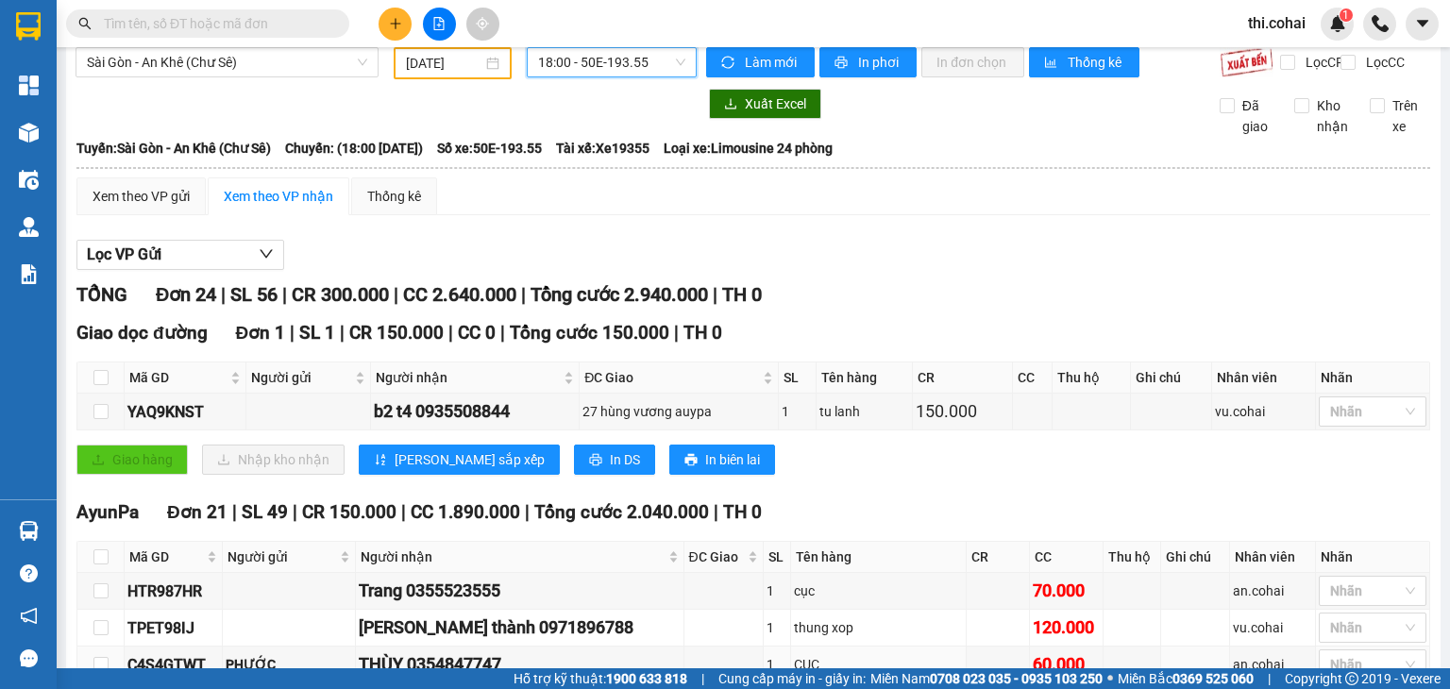
scroll to position [18, 0]
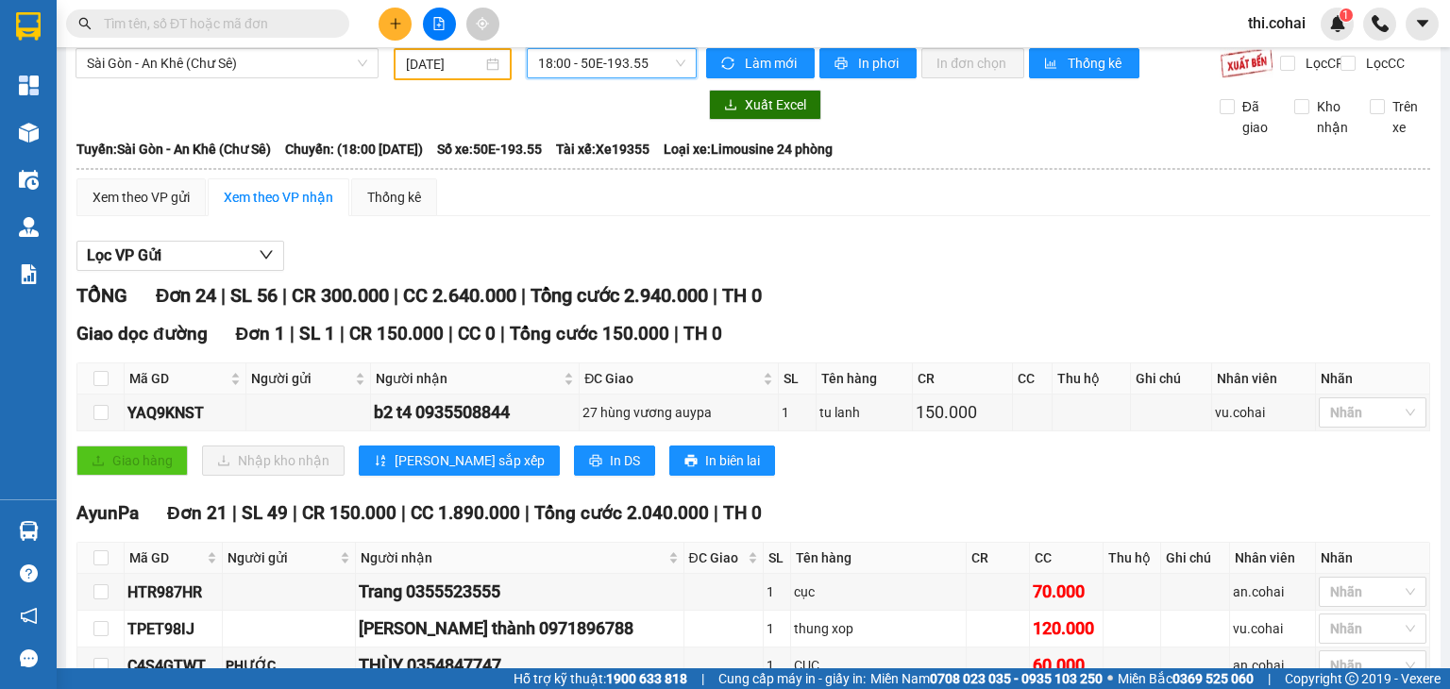
click at [595, 67] on span "18:00 - 50E-193.55" at bounding box center [612, 63] width 148 height 28
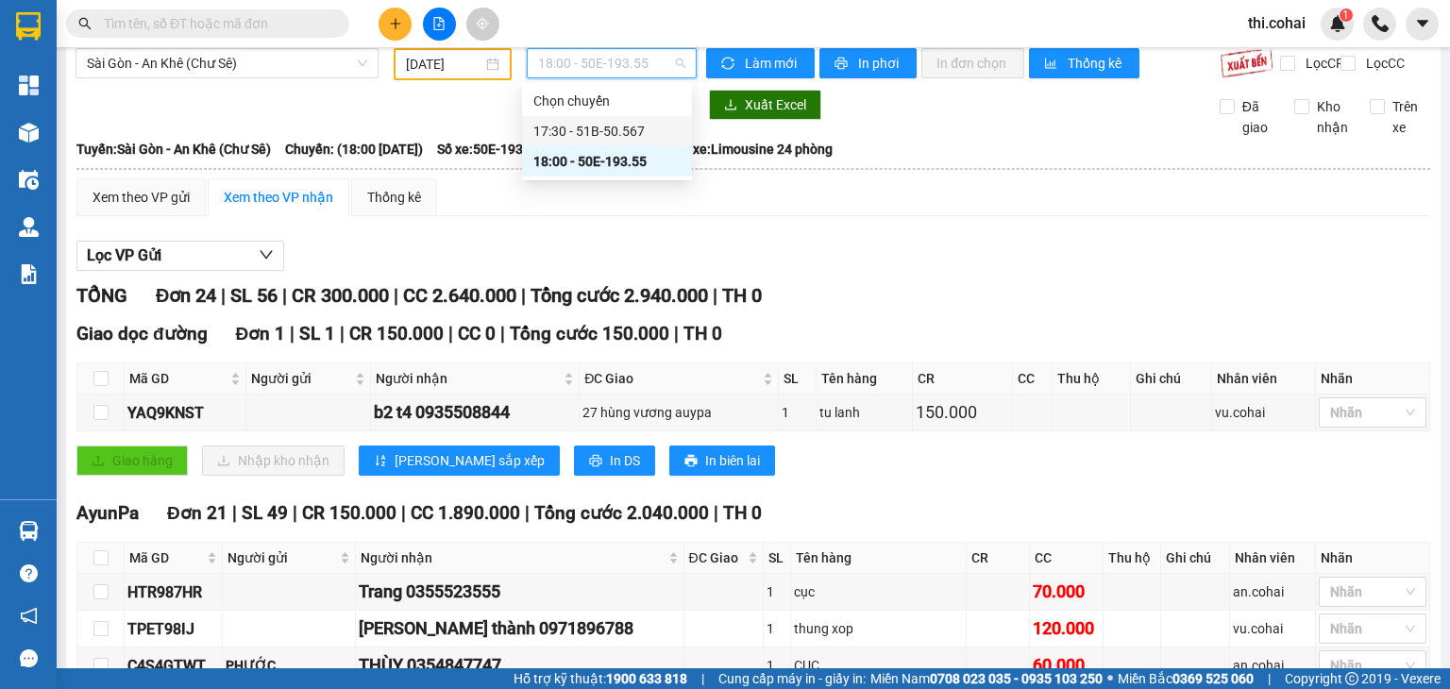
click at [606, 129] on div "17:30 - 51B-50.567" at bounding box center [606, 131] width 147 height 21
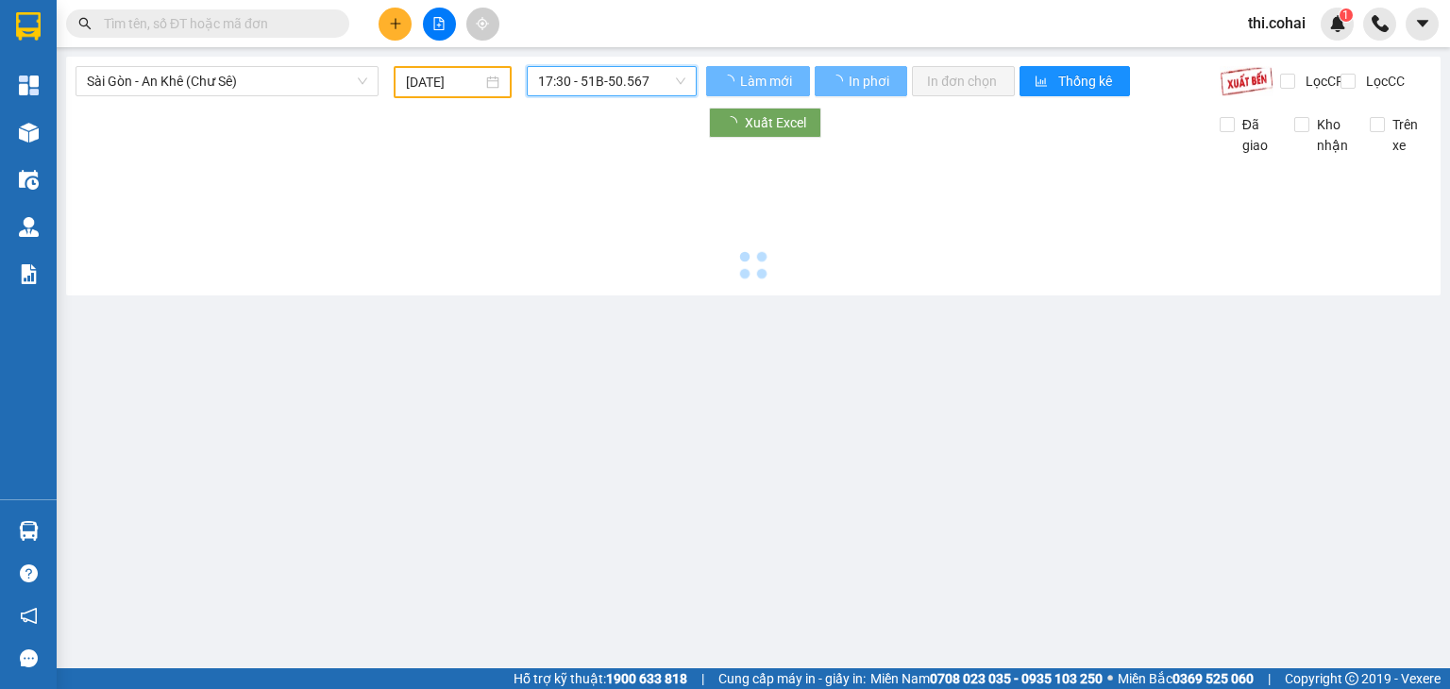
scroll to position [0, 0]
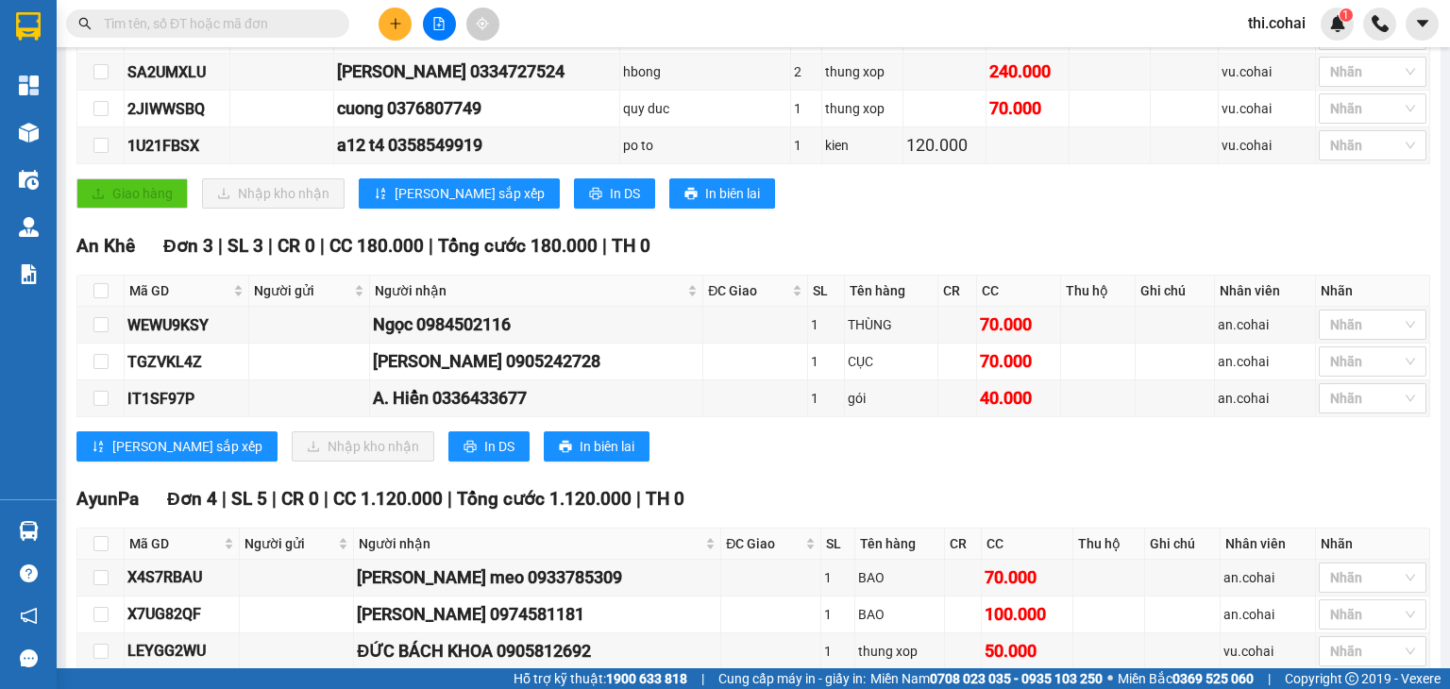
scroll to position [661, 0]
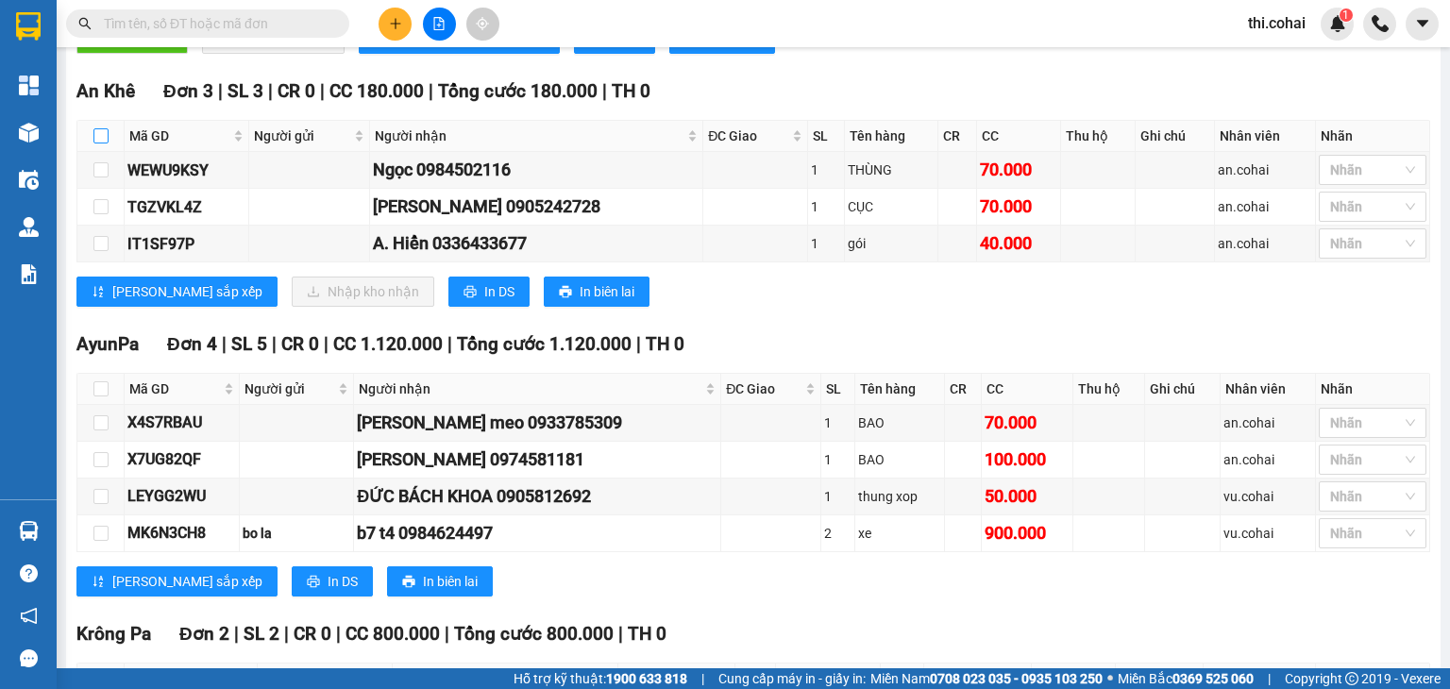
click at [97, 144] on input "checkbox" at bounding box center [100, 135] width 15 height 15
checkbox input "true"
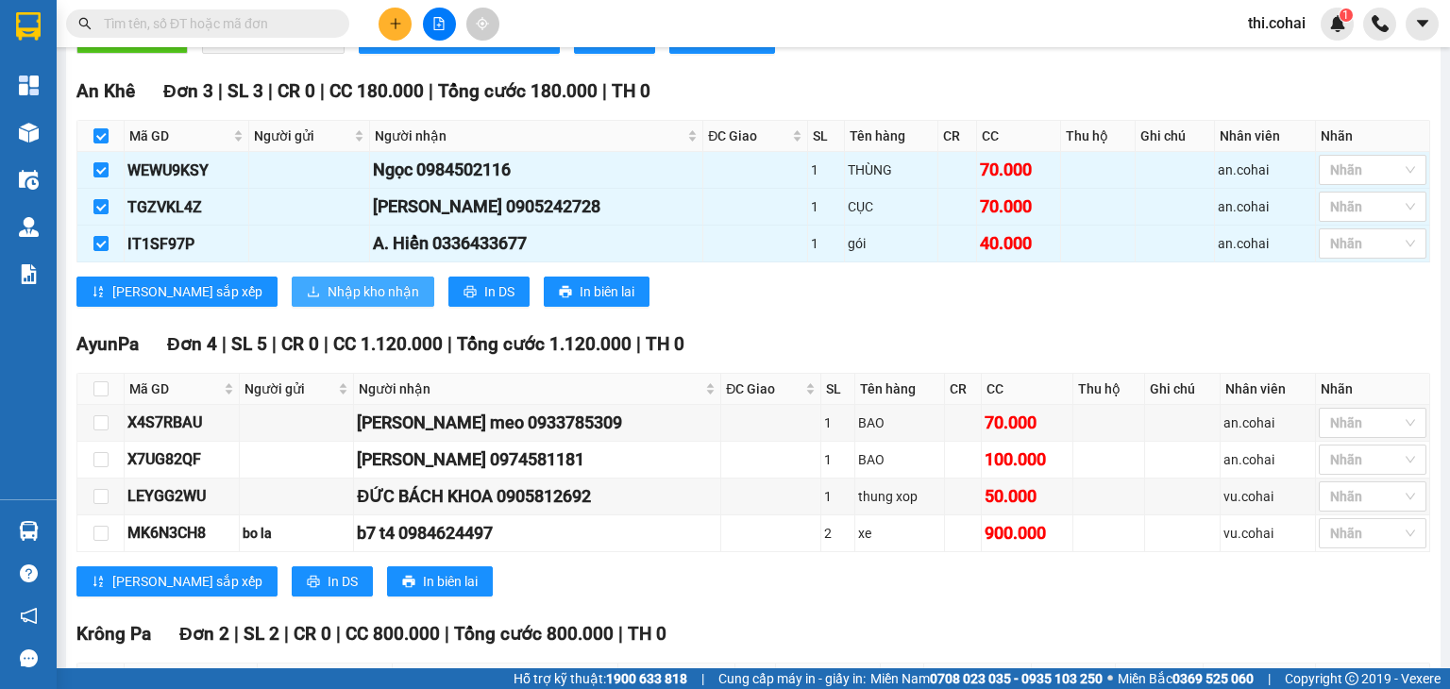
click at [328, 300] on span "Nhập kho nhận" at bounding box center [374, 291] width 92 height 21
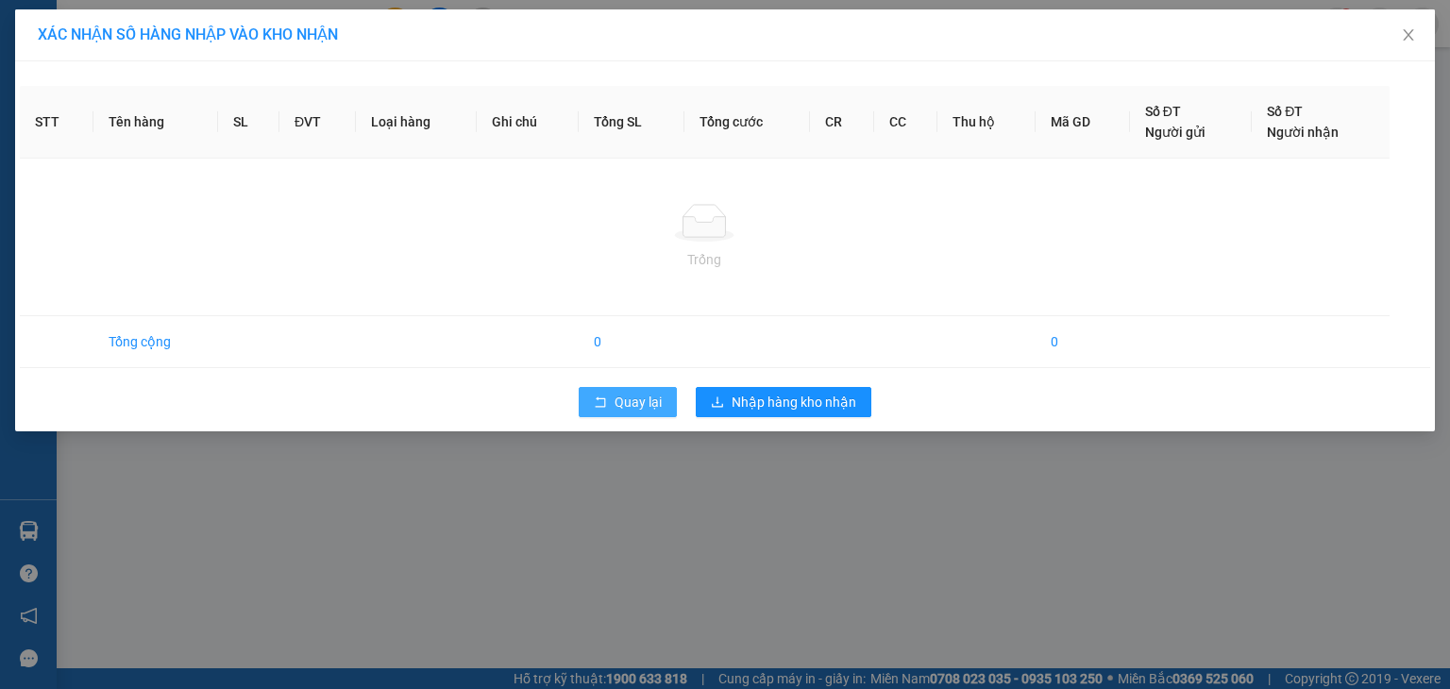
click at [645, 401] on span "Quay lại" at bounding box center [638, 402] width 47 height 21
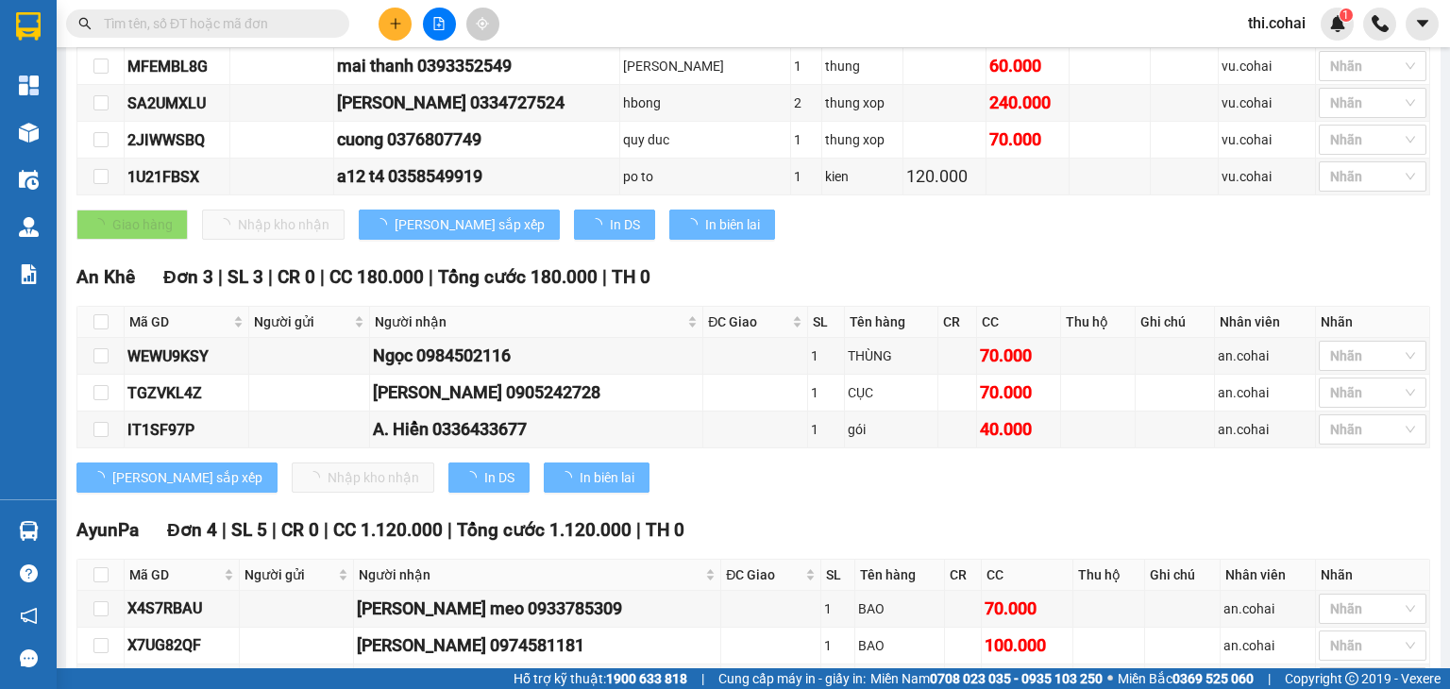
scroll to position [566, 0]
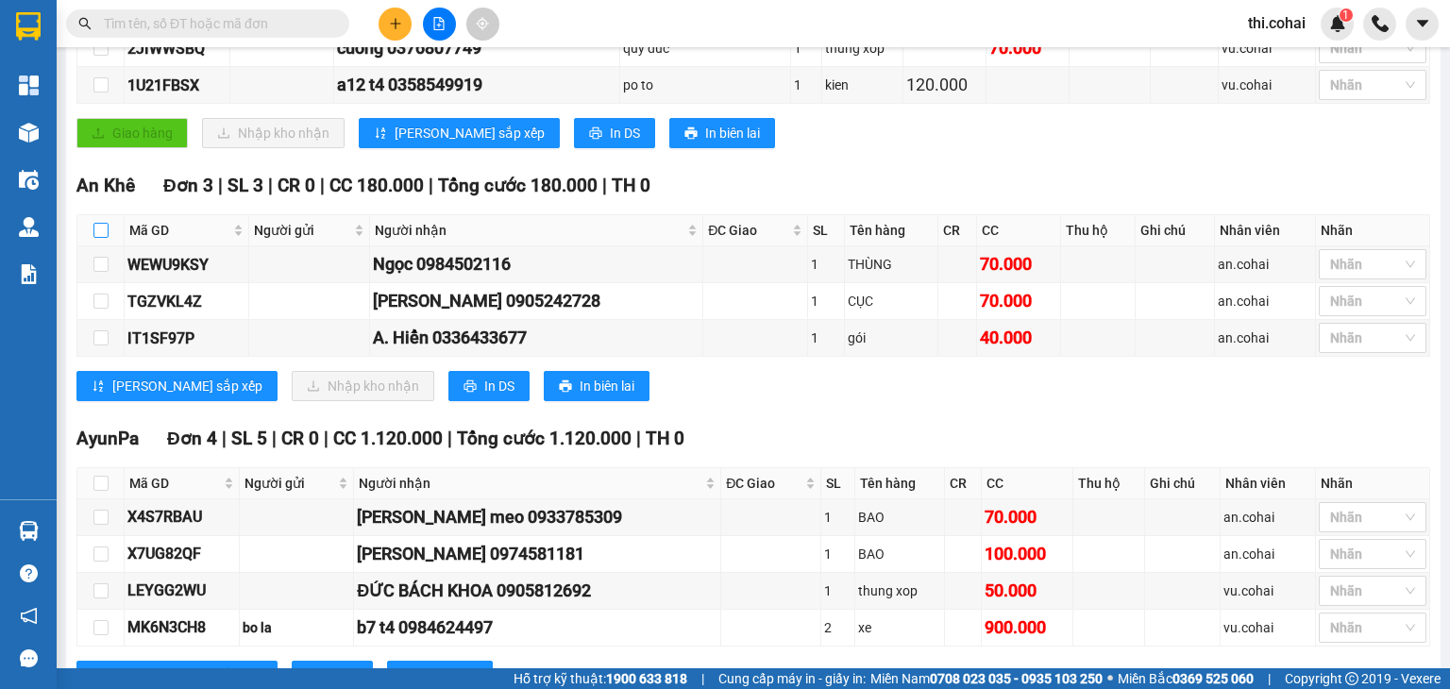
click at [103, 238] on input "checkbox" at bounding box center [100, 230] width 15 height 15
checkbox input "true"
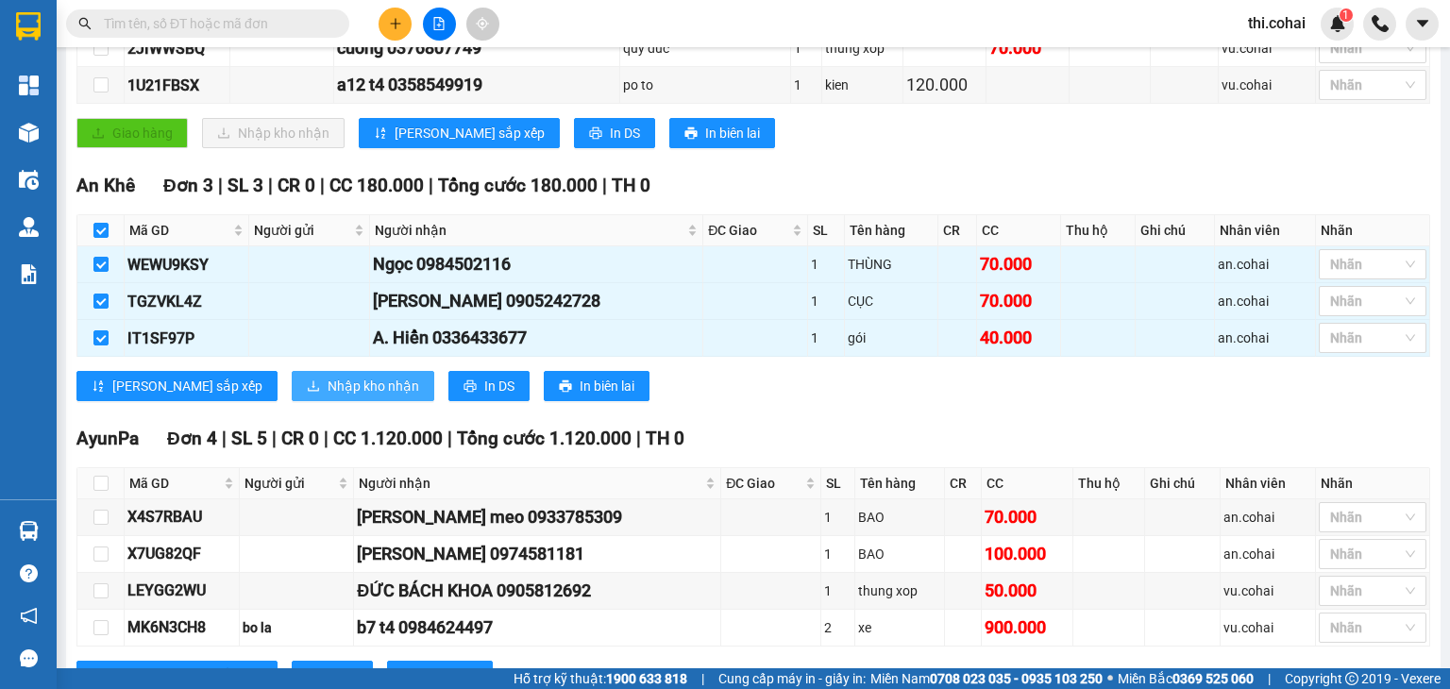
click at [328, 397] on span "Nhập kho nhận" at bounding box center [374, 386] width 92 height 21
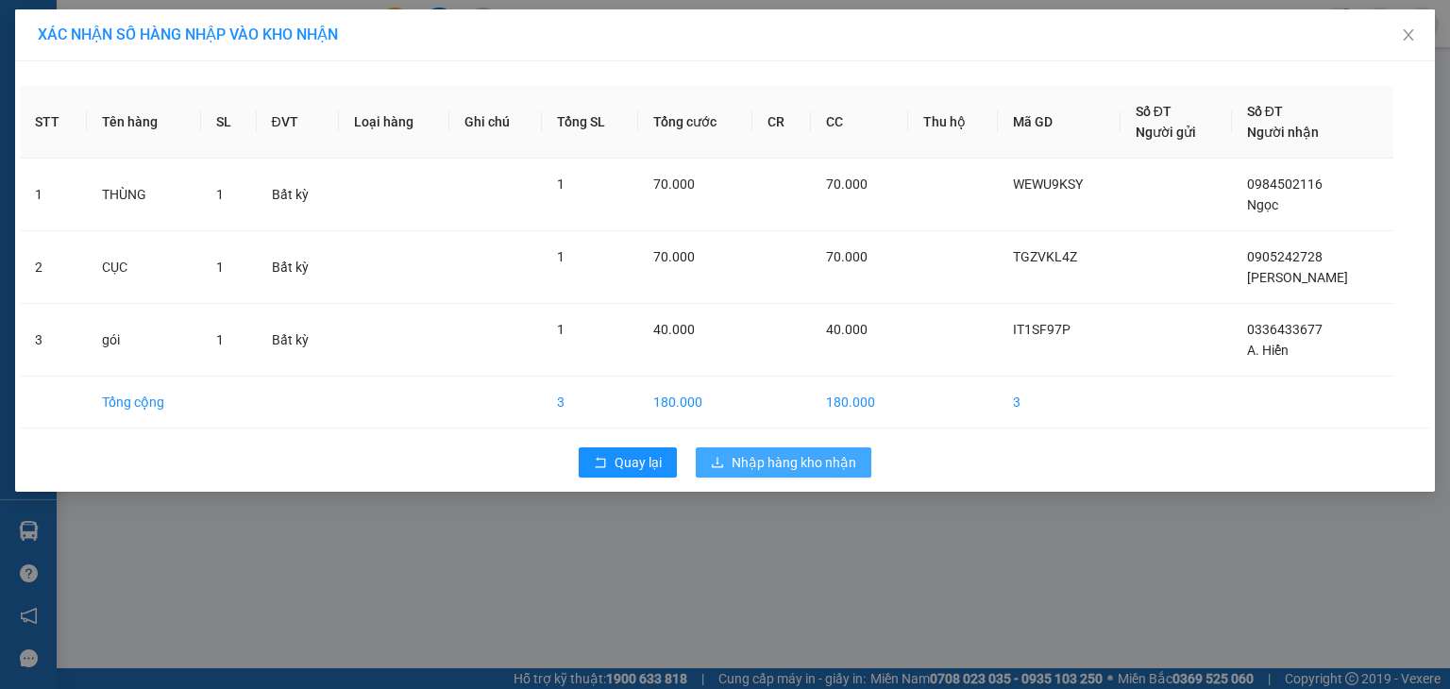
click at [759, 464] on span "Nhập hàng kho nhận" at bounding box center [794, 462] width 125 height 21
